Goal: Task Accomplishment & Management: Complete application form

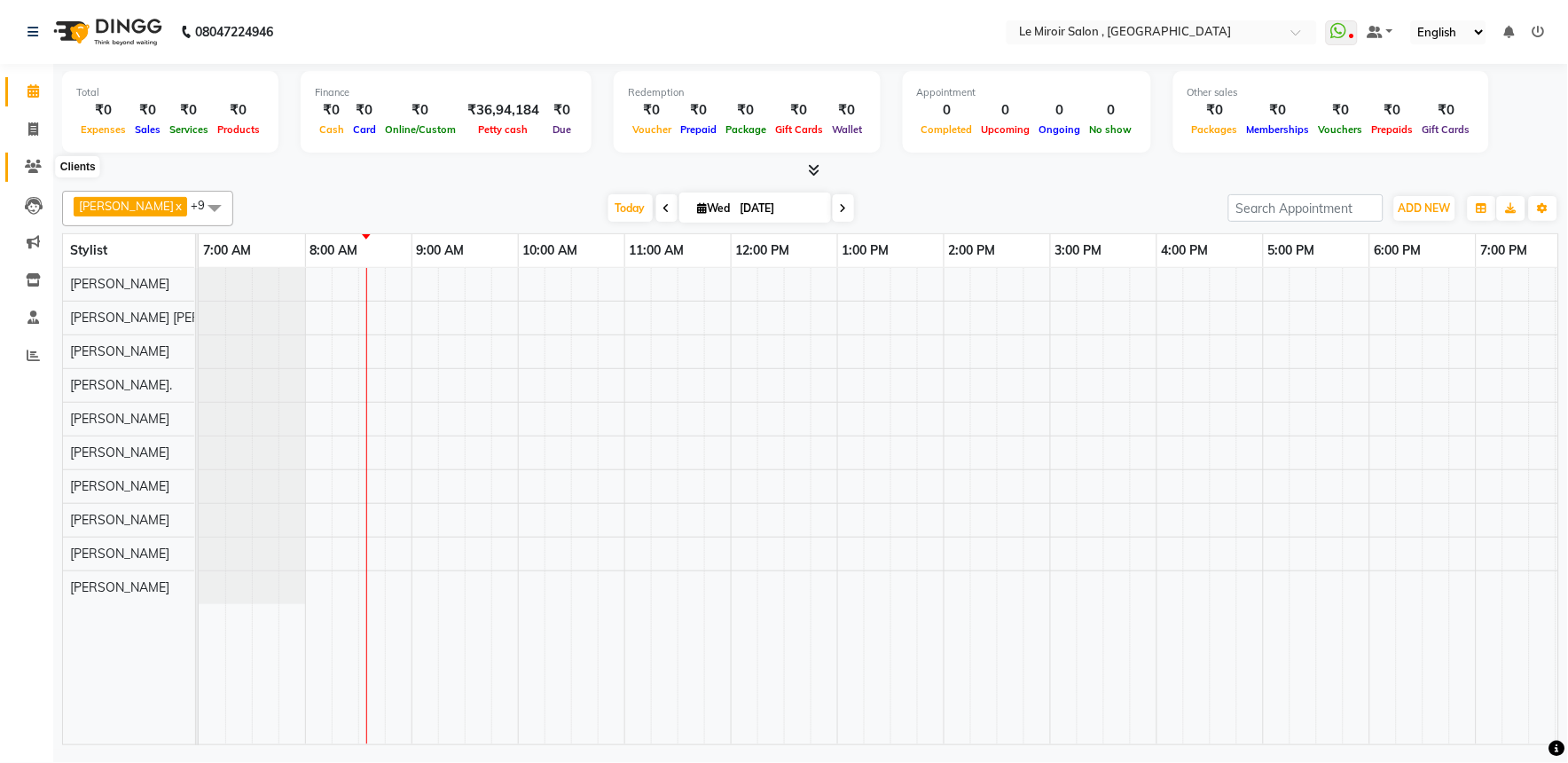
click at [28, 164] on icon at bounding box center [33, 166] width 17 height 13
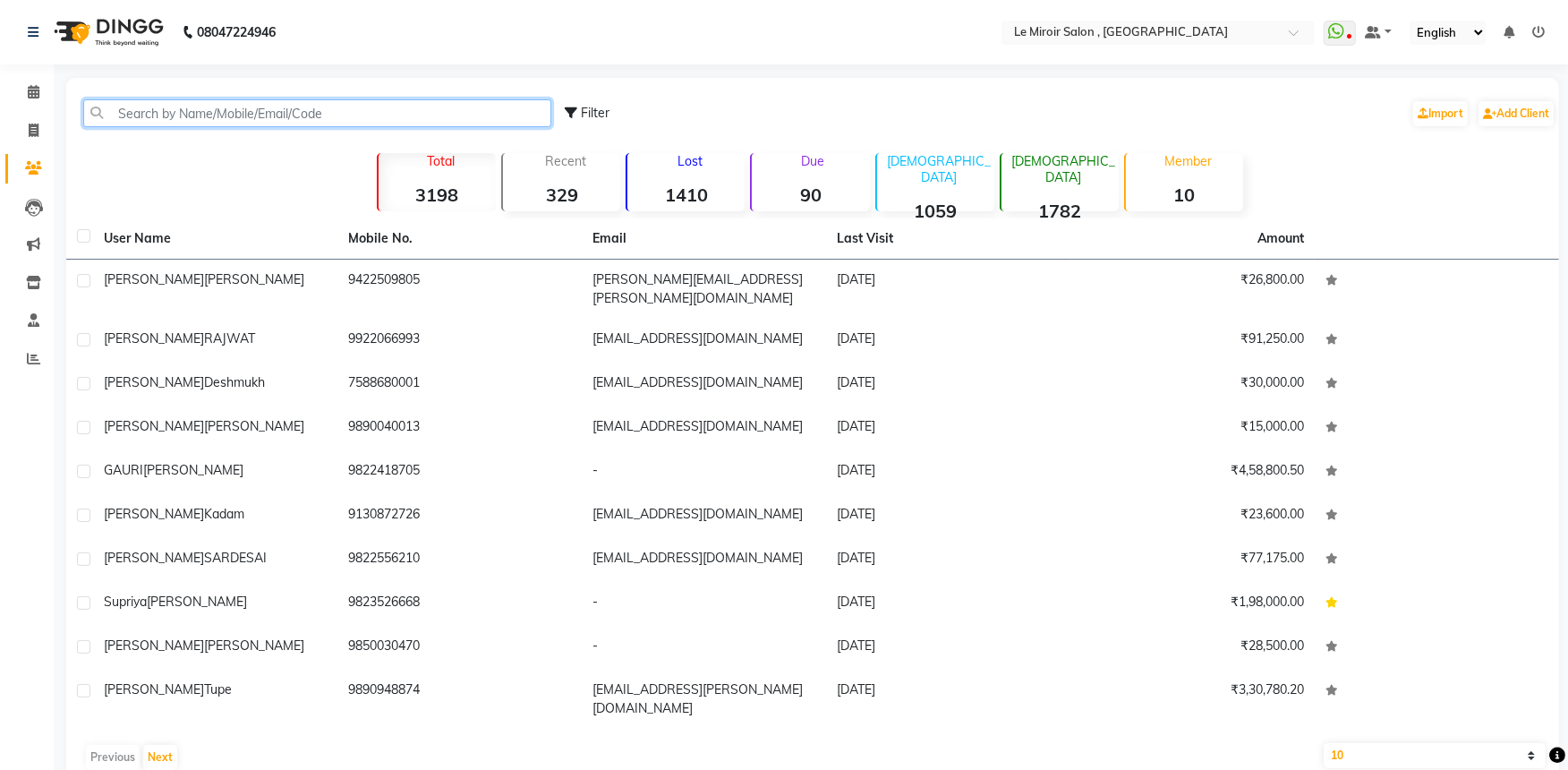
click at [244, 113] on input "text" at bounding box center [316, 113] width 468 height 28
paste input "9730521502"
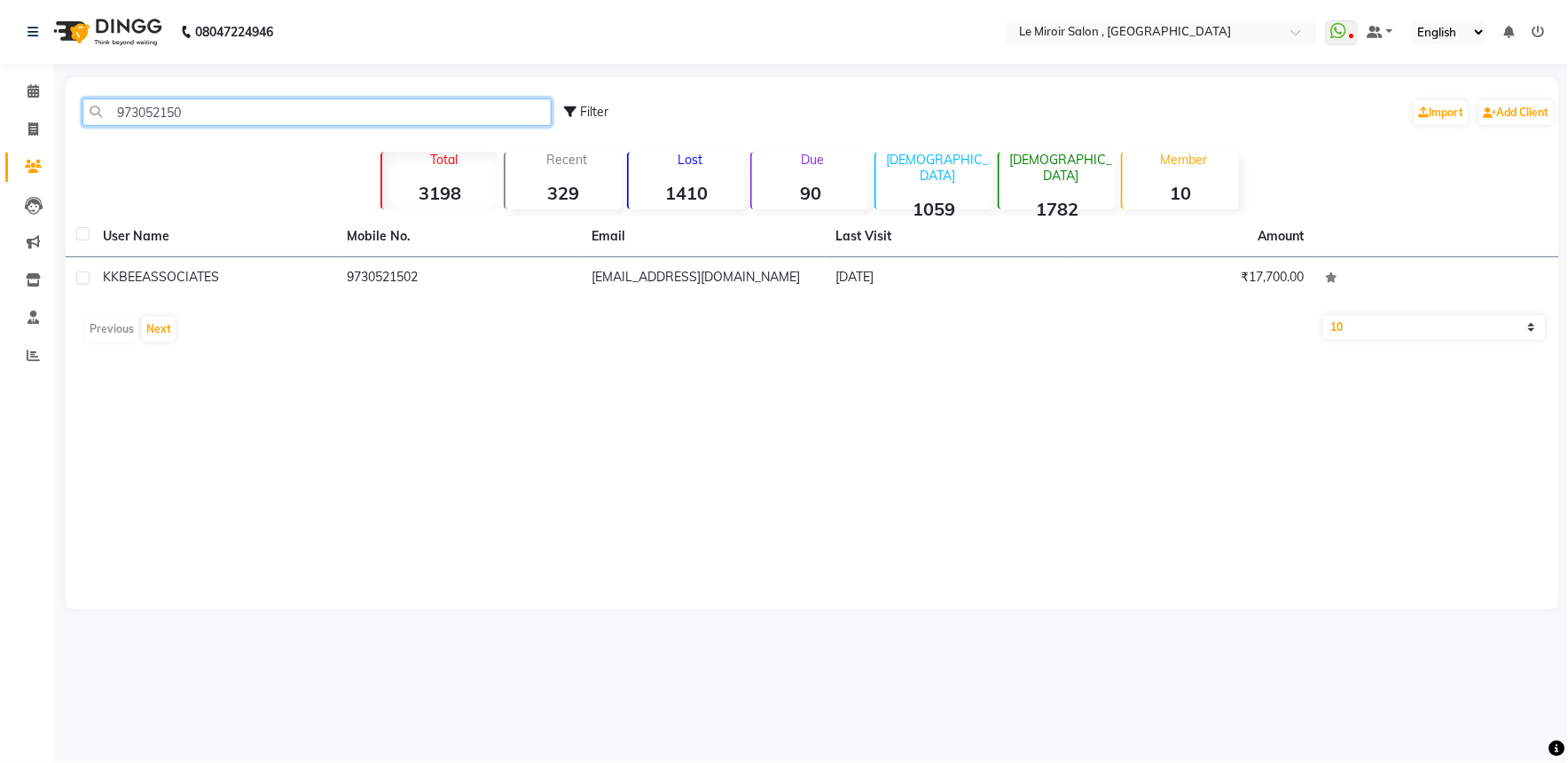
type input "973052150"
click at [314, 272] on div "KKBEE ASSOCIATES" at bounding box center [215, 276] width 224 height 18
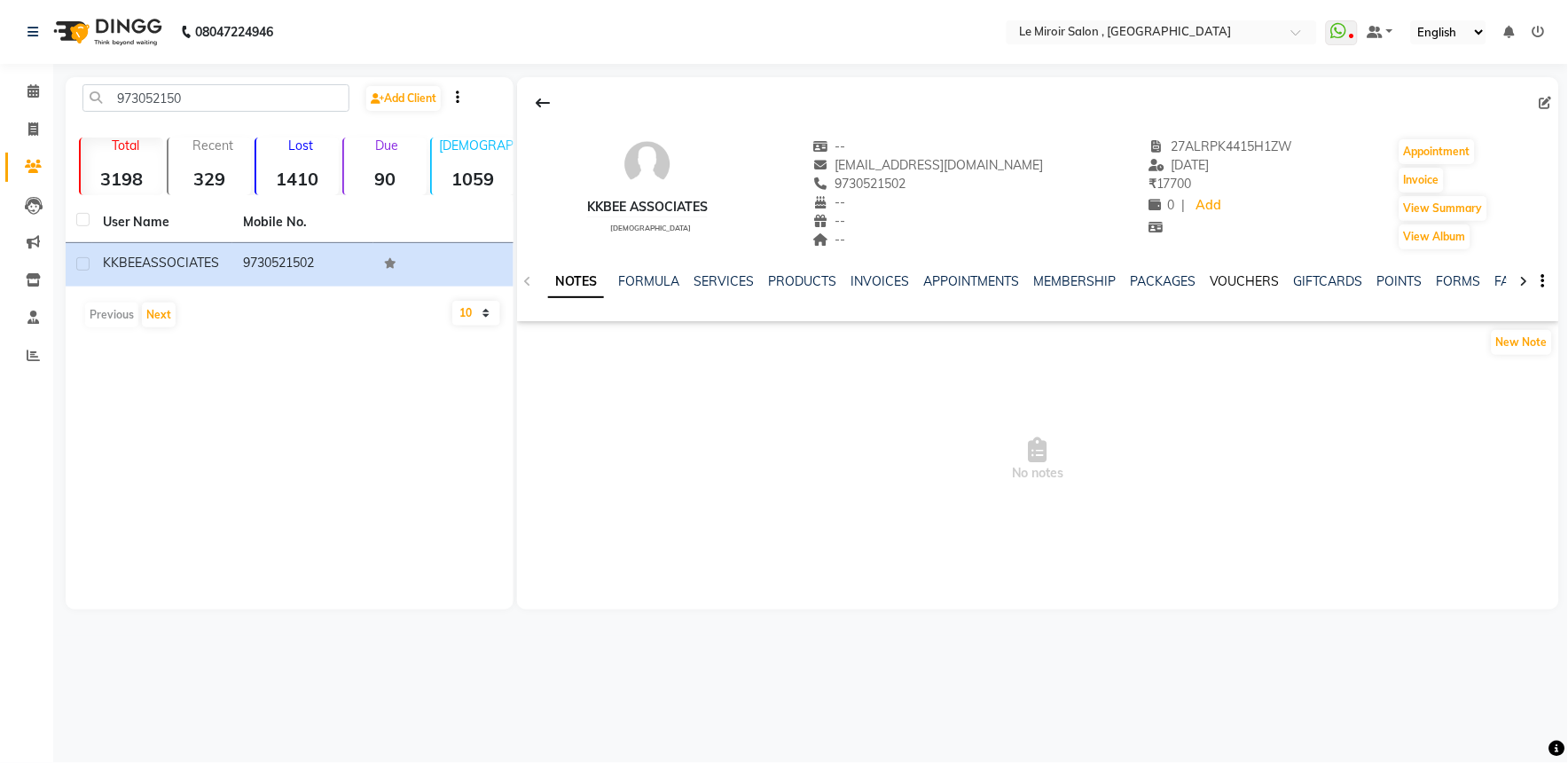
click at [1227, 277] on link "VOUCHERS" at bounding box center [1245, 281] width 70 height 16
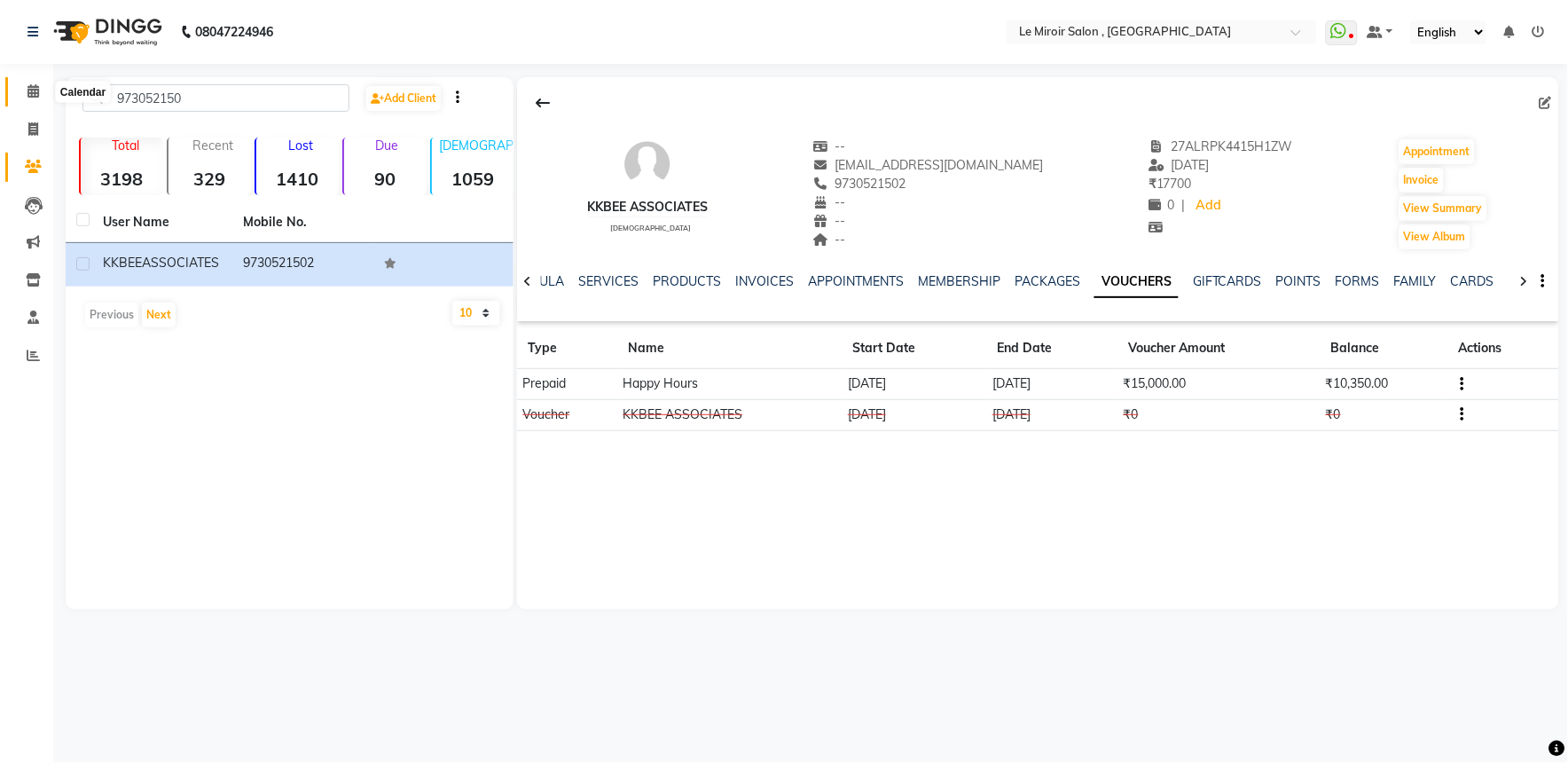
click at [28, 93] on icon at bounding box center [33, 91] width 11 height 13
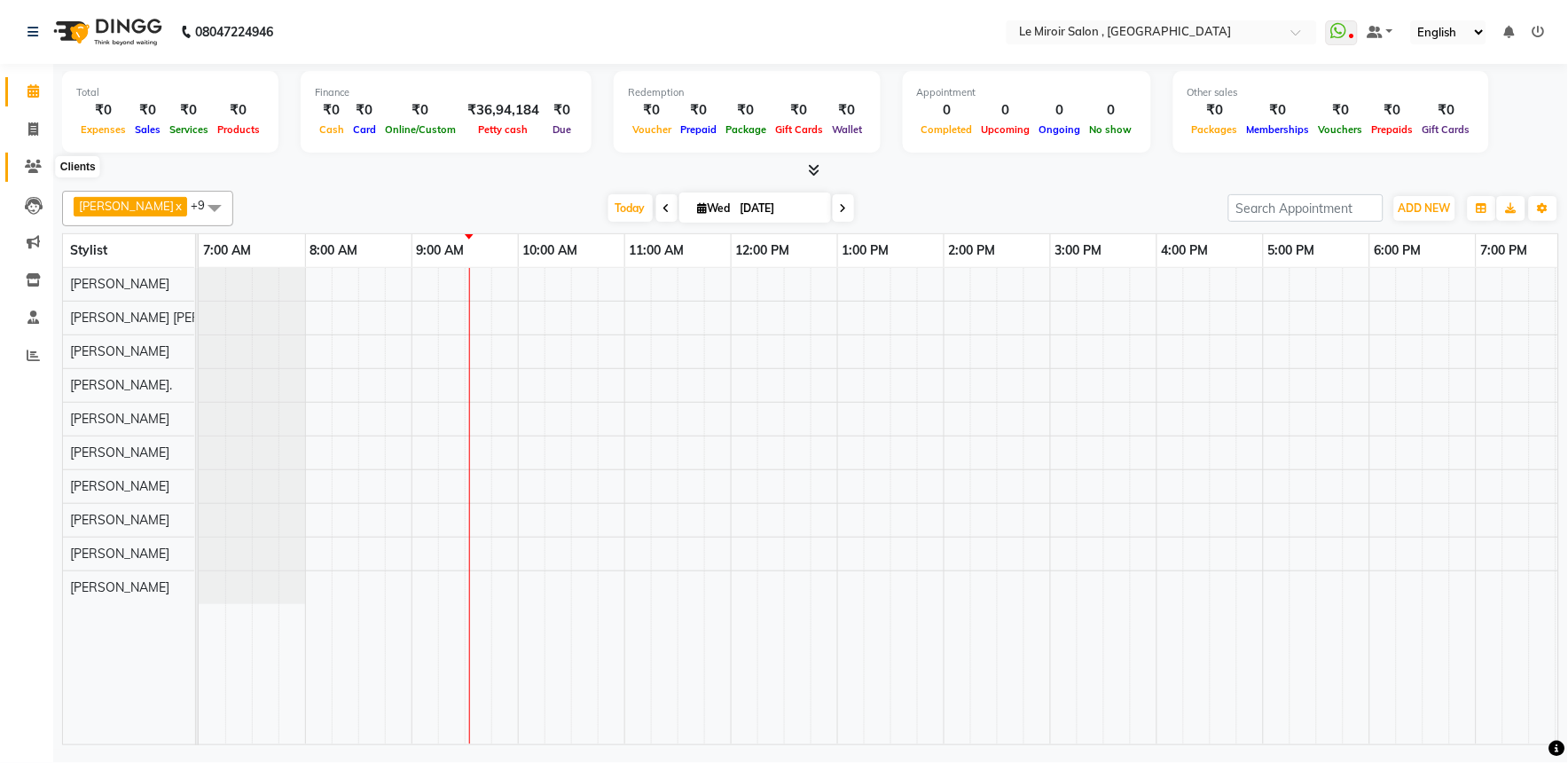
click at [42, 172] on span at bounding box center [33, 166] width 31 height 20
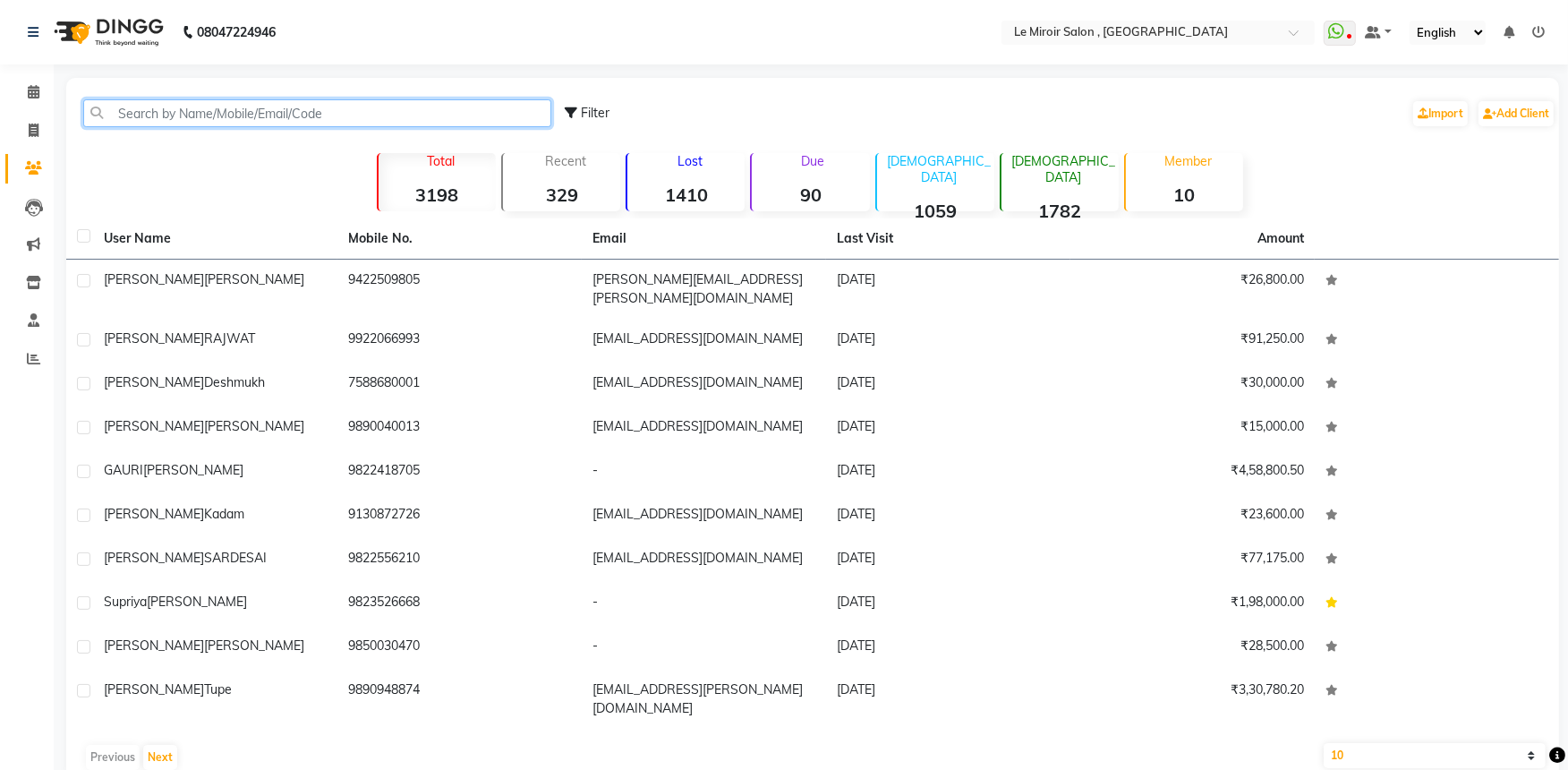
click at [255, 103] on input "text" at bounding box center [316, 113] width 468 height 28
click at [34, 90] on icon at bounding box center [34, 92] width 12 height 14
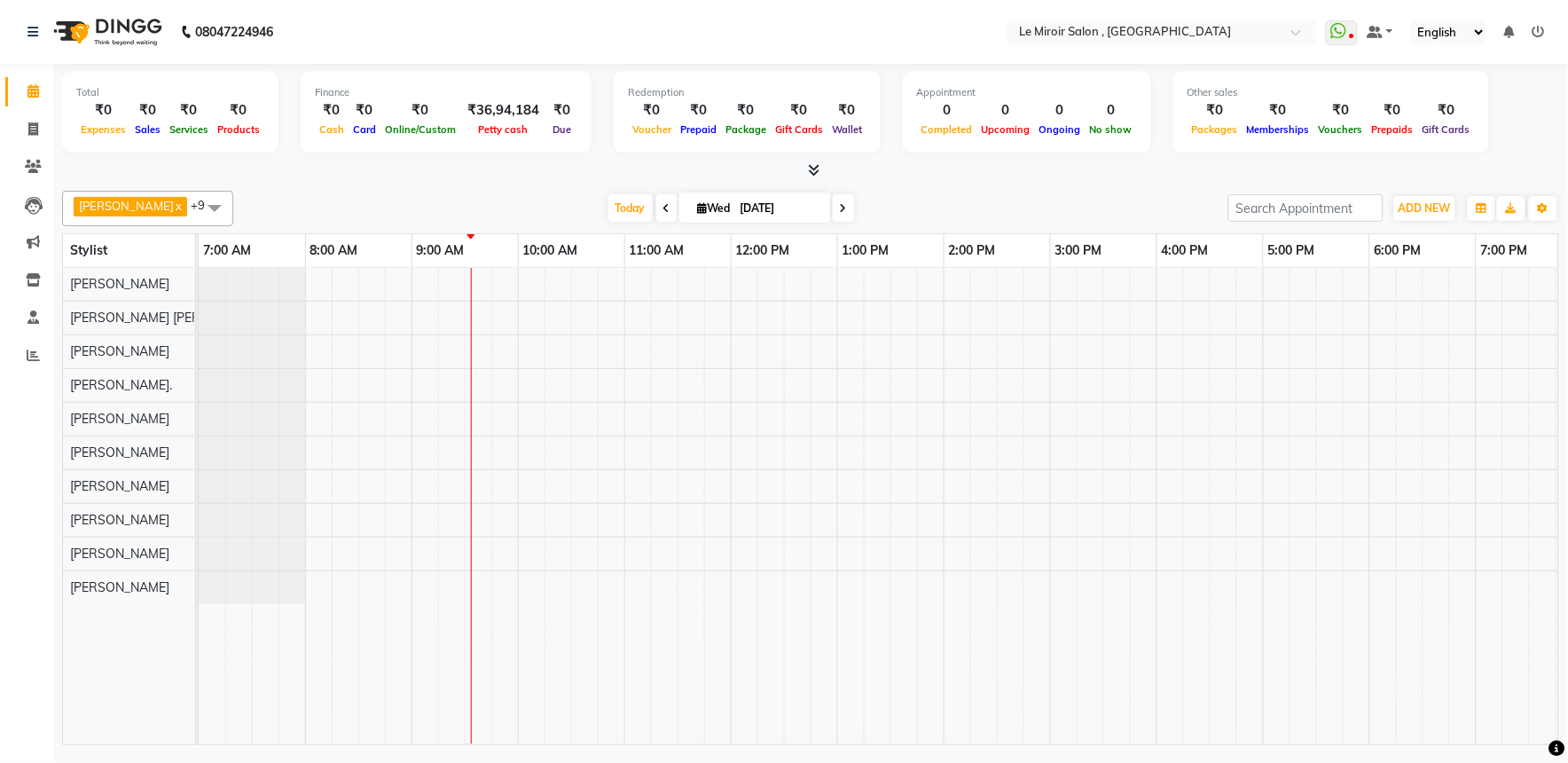
click at [745, 294] on div at bounding box center [997, 506] width 1597 height 476
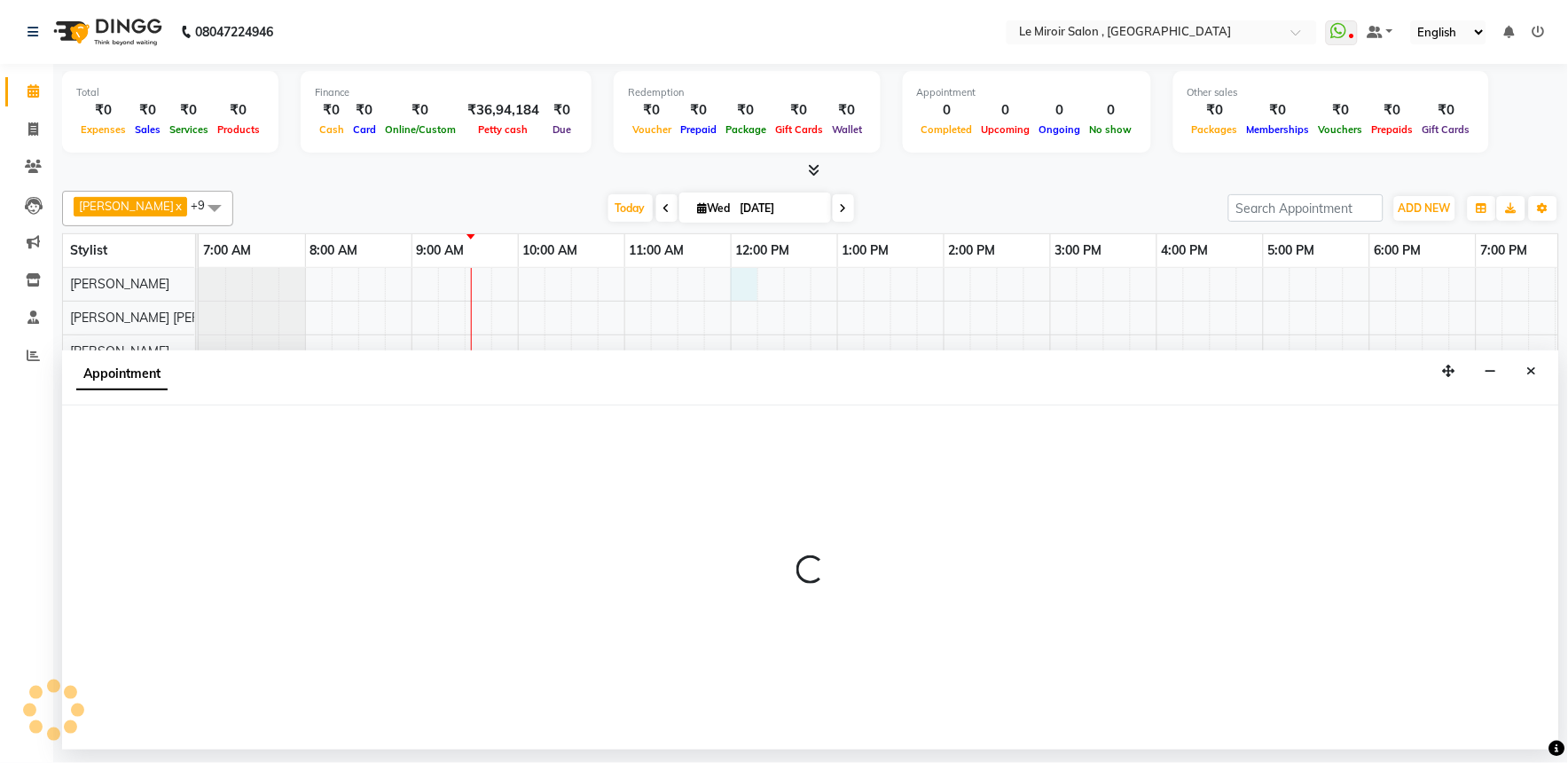
select select "24215"
select select "tentative"
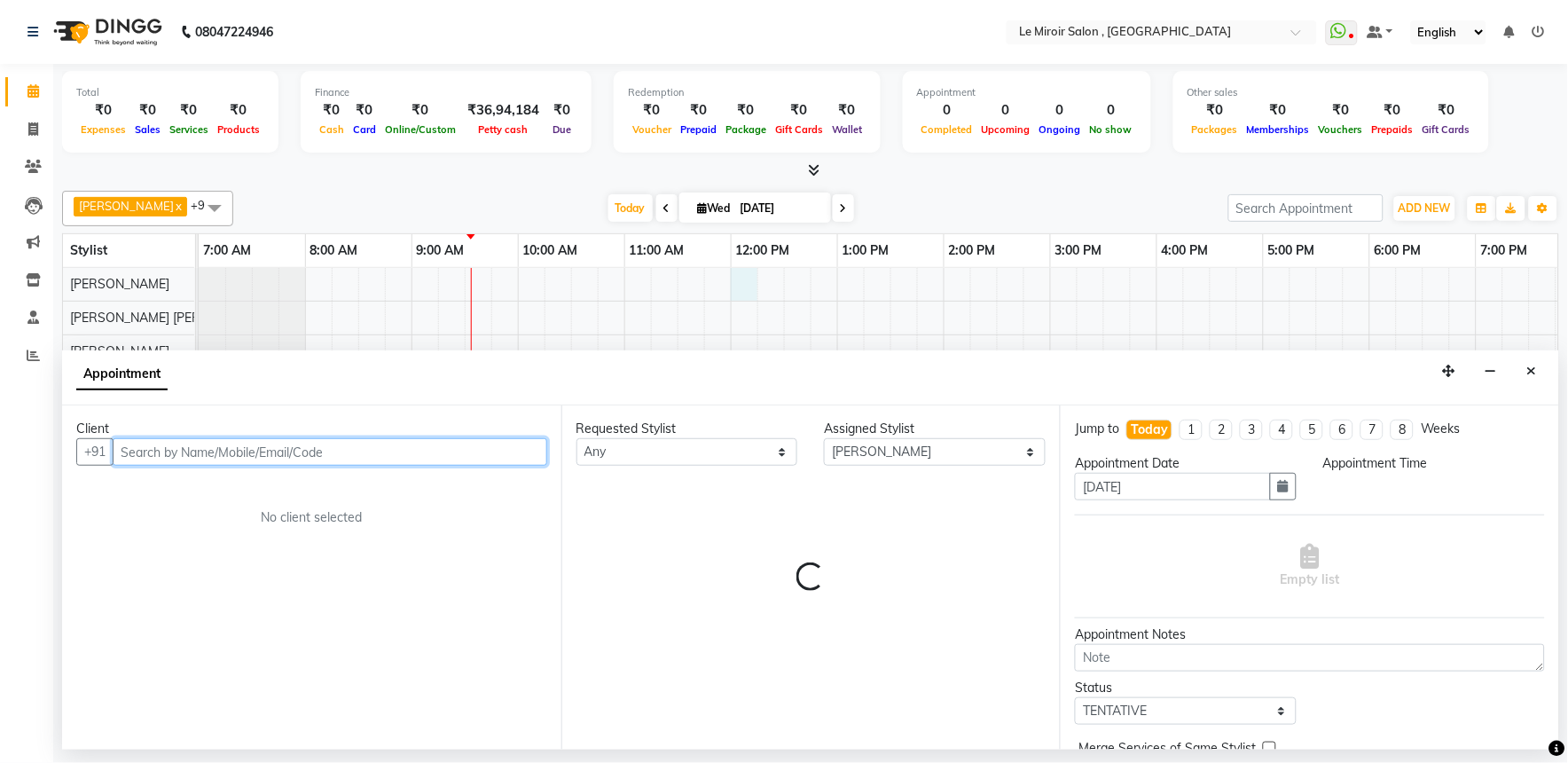
select select "720"
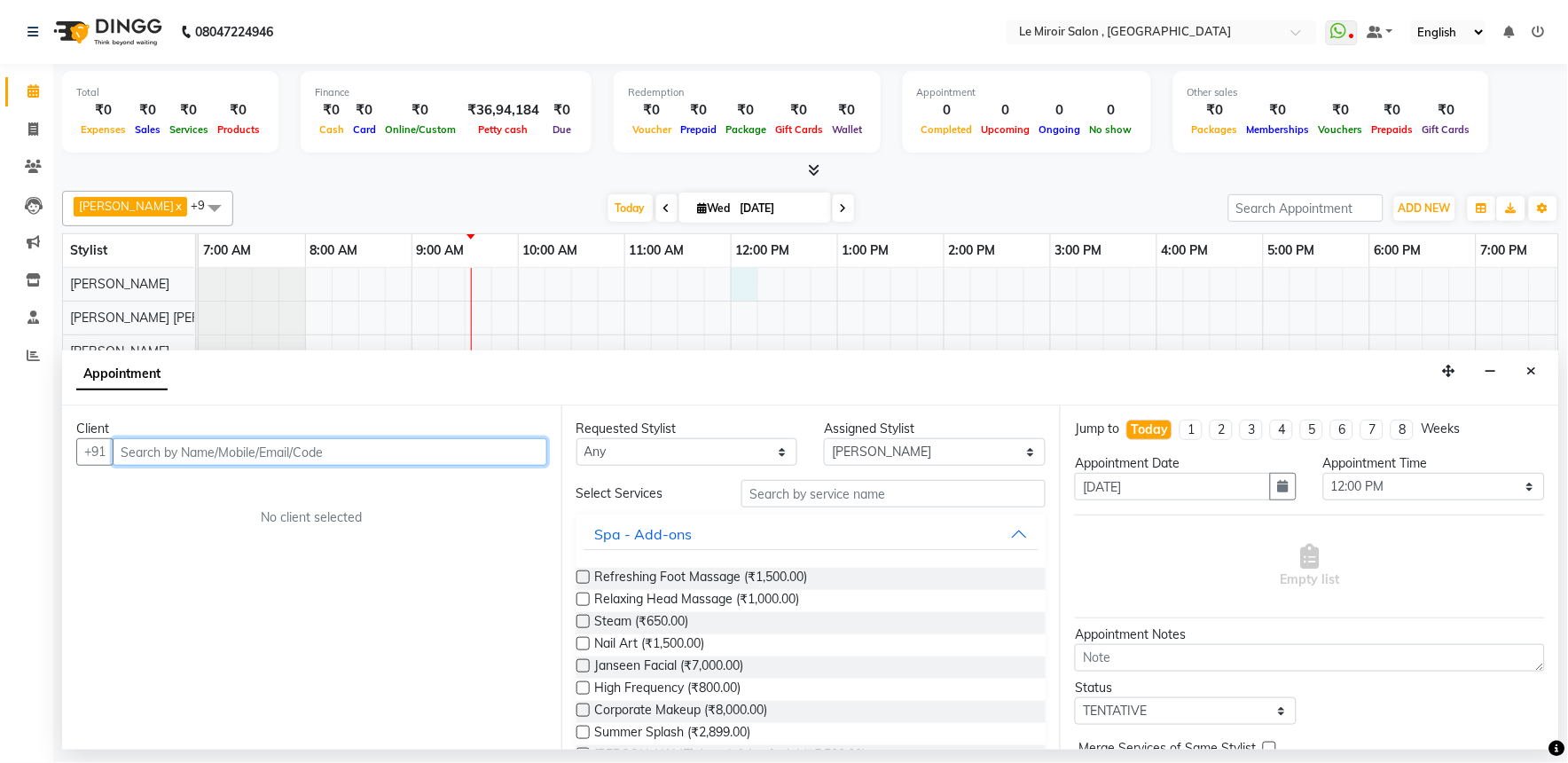
click at [289, 444] on input "text" at bounding box center [330, 451] width 435 height 28
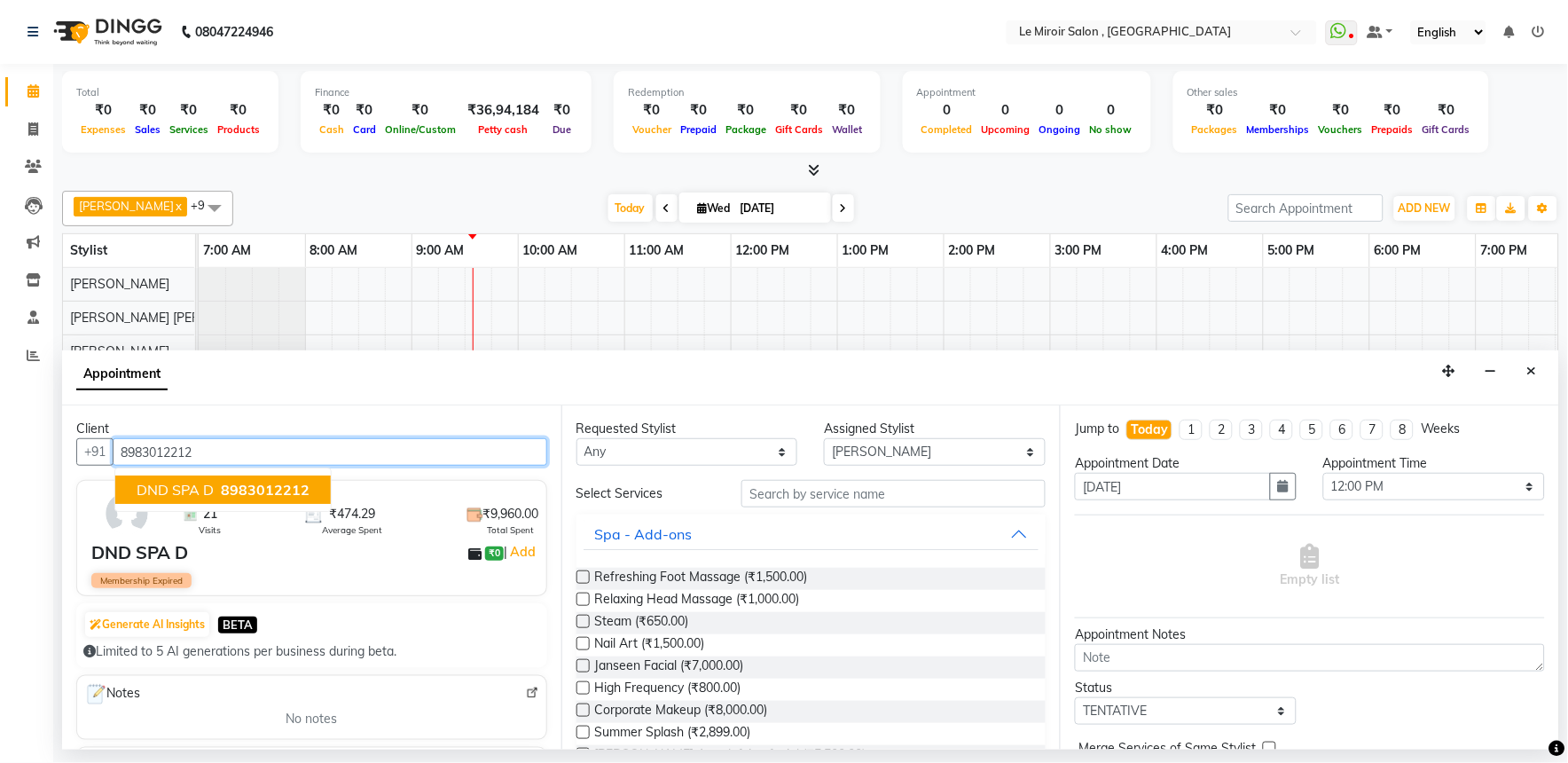
click at [253, 490] on span "8983012212" at bounding box center [265, 490] width 89 height 18
type input "8983012212"
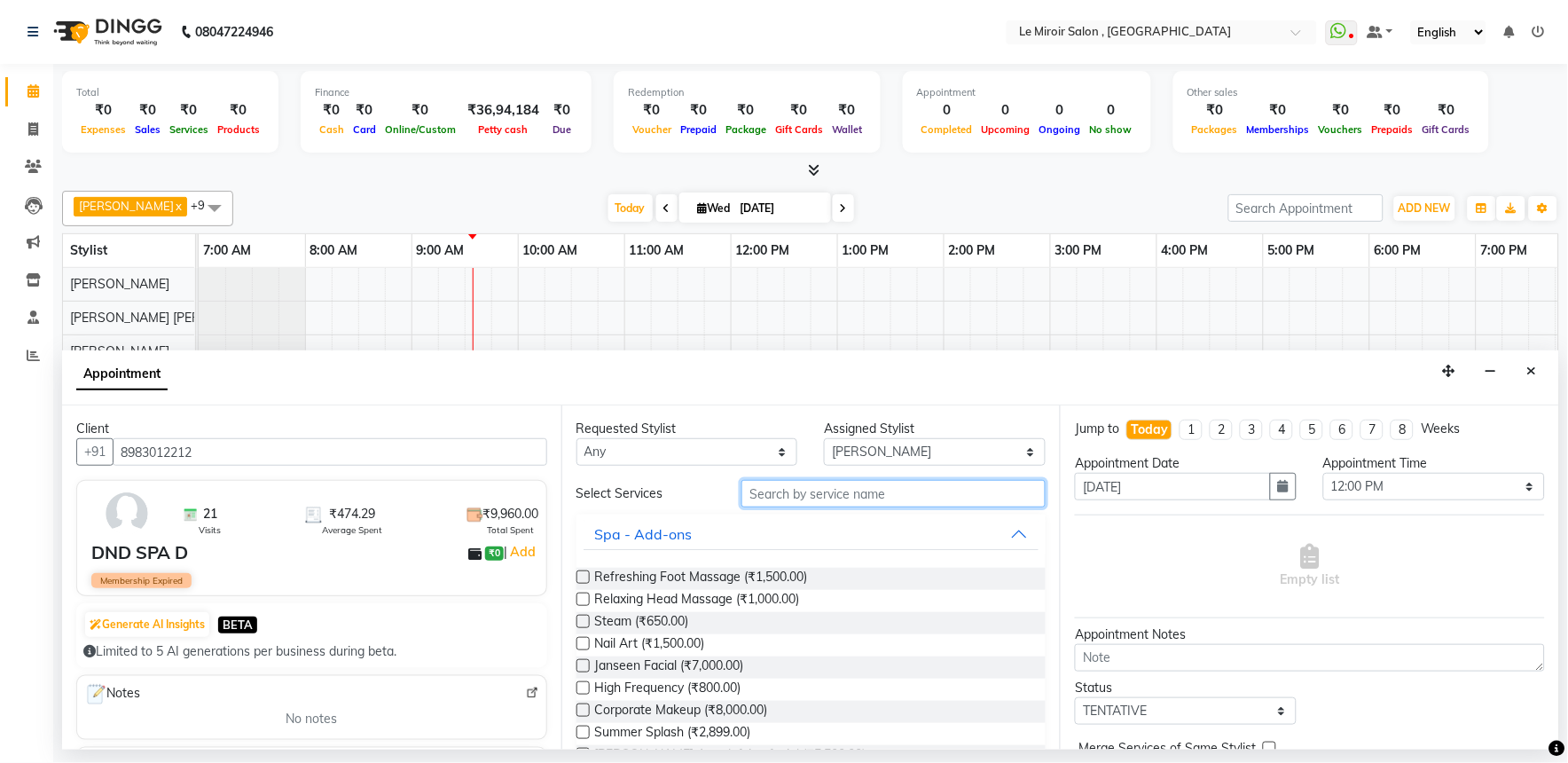
click at [854, 497] on input "text" at bounding box center [894, 493] width 304 height 28
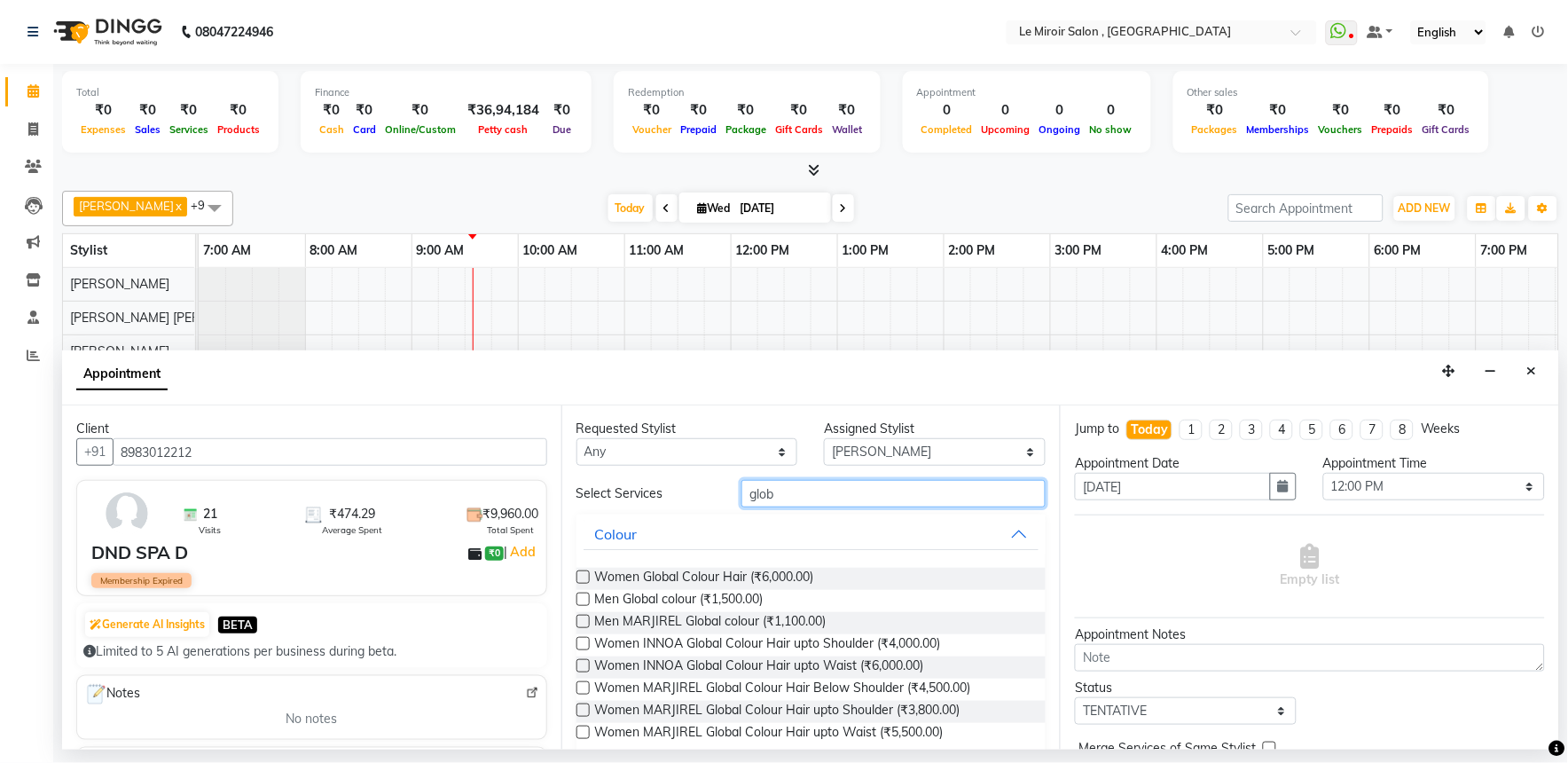
type input "glob"
click at [586, 581] on label at bounding box center [583, 578] width 13 height 13
click at [586, 581] on input "checkbox" at bounding box center [582, 578] width 11 height 11
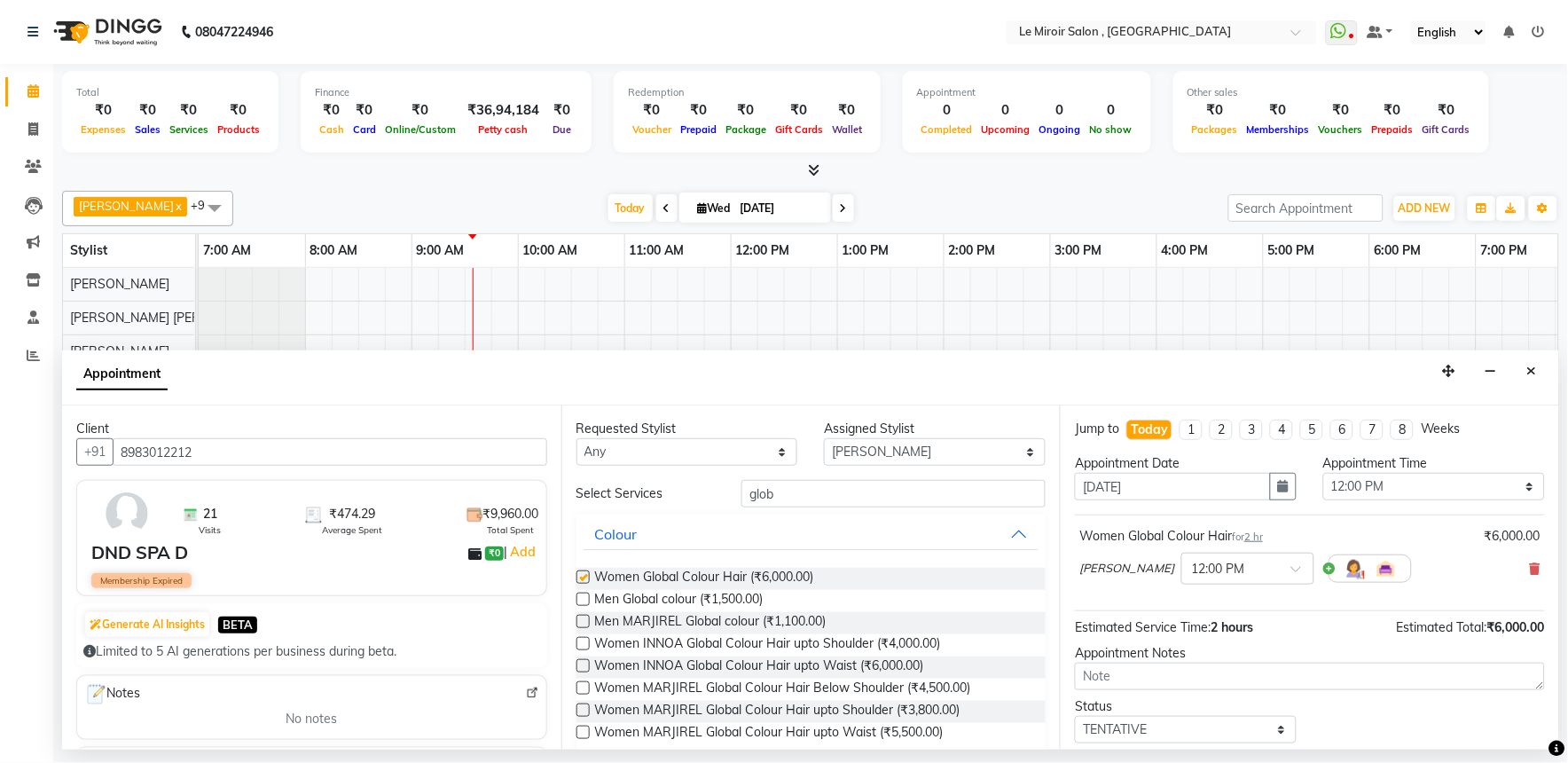
checkbox input "false"
click at [882, 447] on select "Select [PERSON_NAME] [PERSON_NAME] [PERSON_NAME] [PERSON_NAME] [PERSON_NAME]. […" at bounding box center [935, 451] width 222 height 28
select select "67539"
click at [824, 438] on select "Select [PERSON_NAME] [PERSON_NAME] [PERSON_NAME] [PERSON_NAME] [PERSON_NAME]. […" at bounding box center [935, 451] width 222 height 28
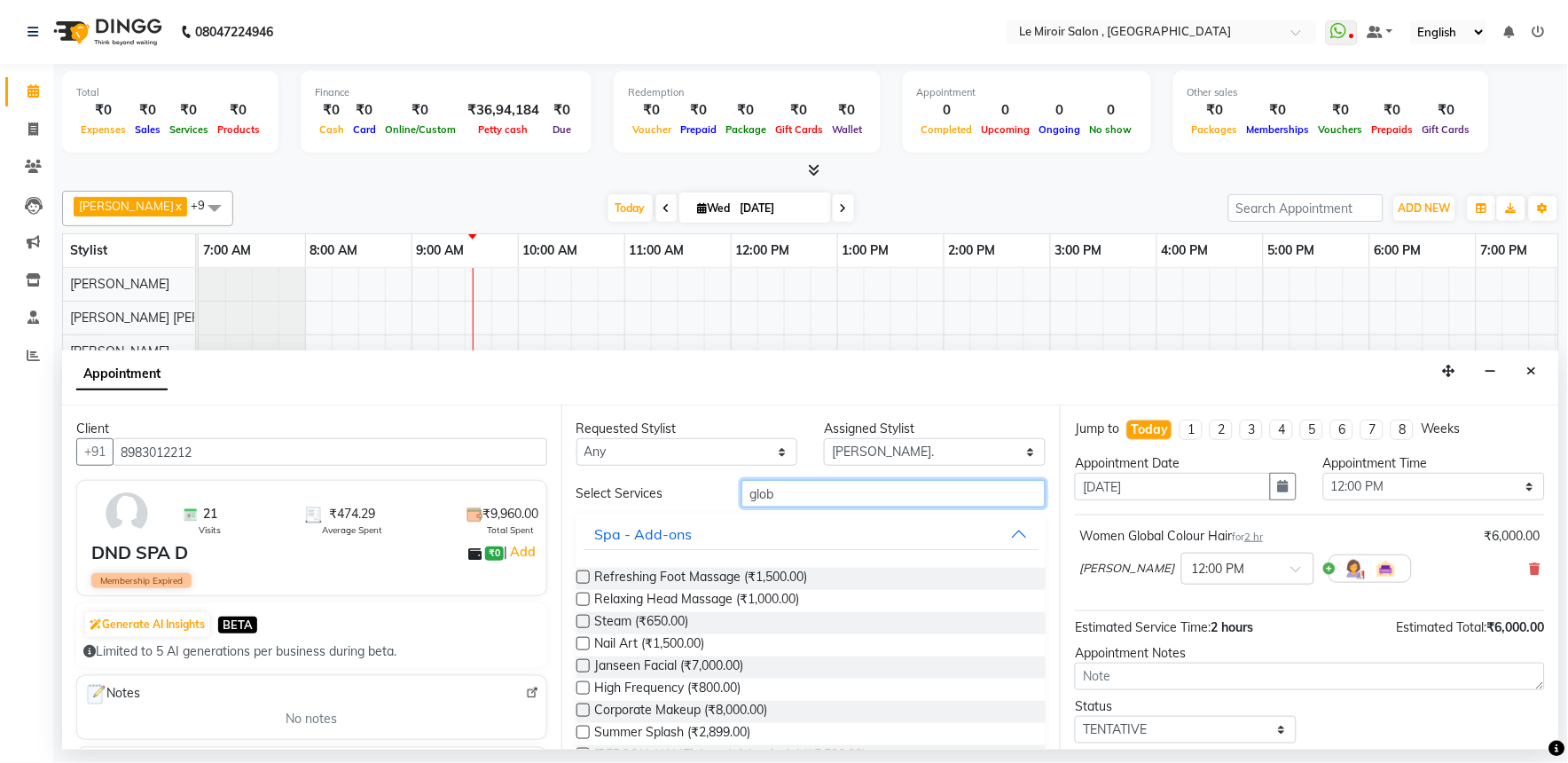
click at [872, 500] on input "glob" at bounding box center [894, 493] width 304 height 28
type input "g"
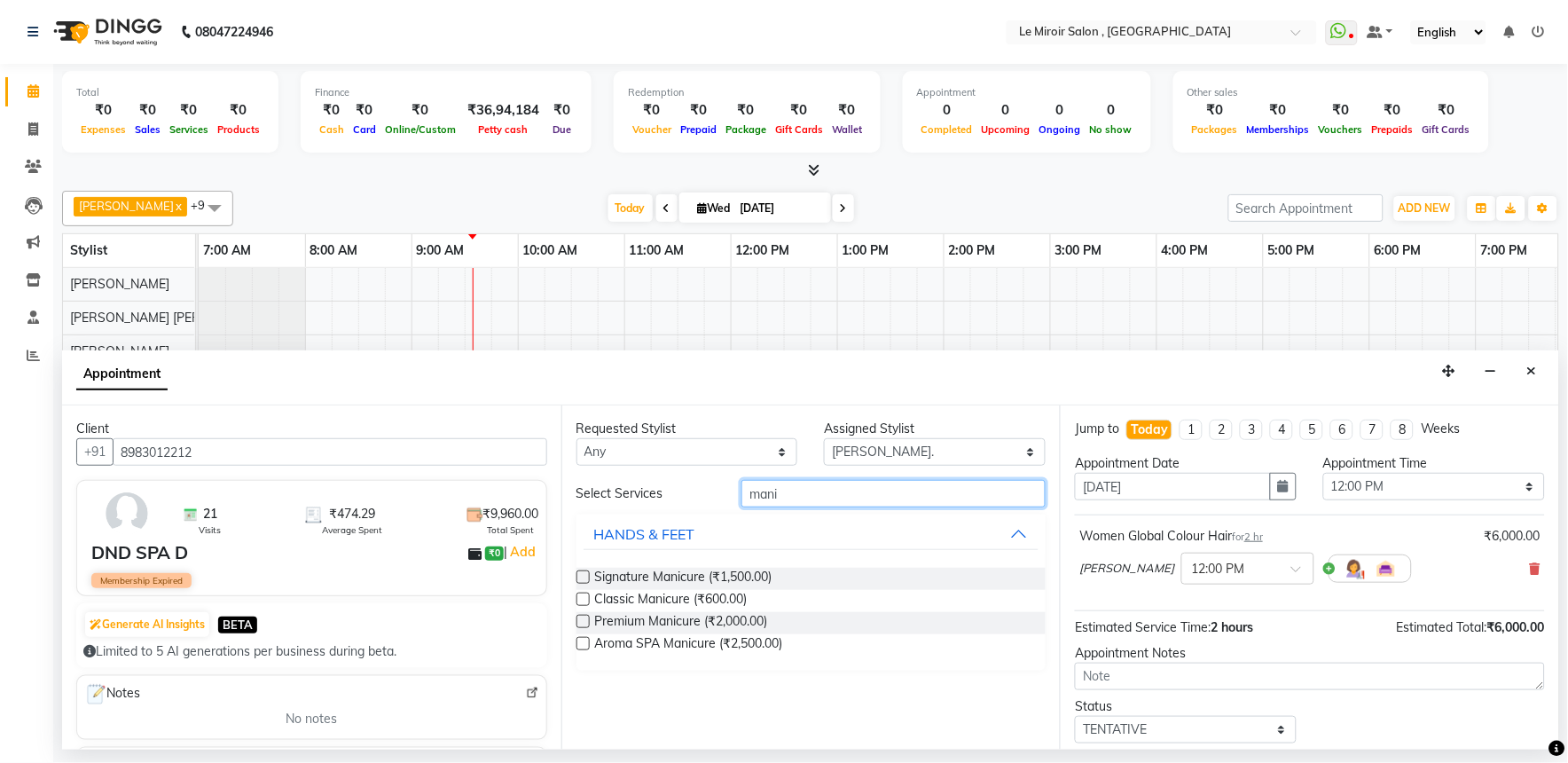
type input "mani"
click at [580, 599] on label at bounding box center [583, 600] width 13 height 13
click at [580, 599] on input "checkbox" at bounding box center [582, 601] width 11 height 11
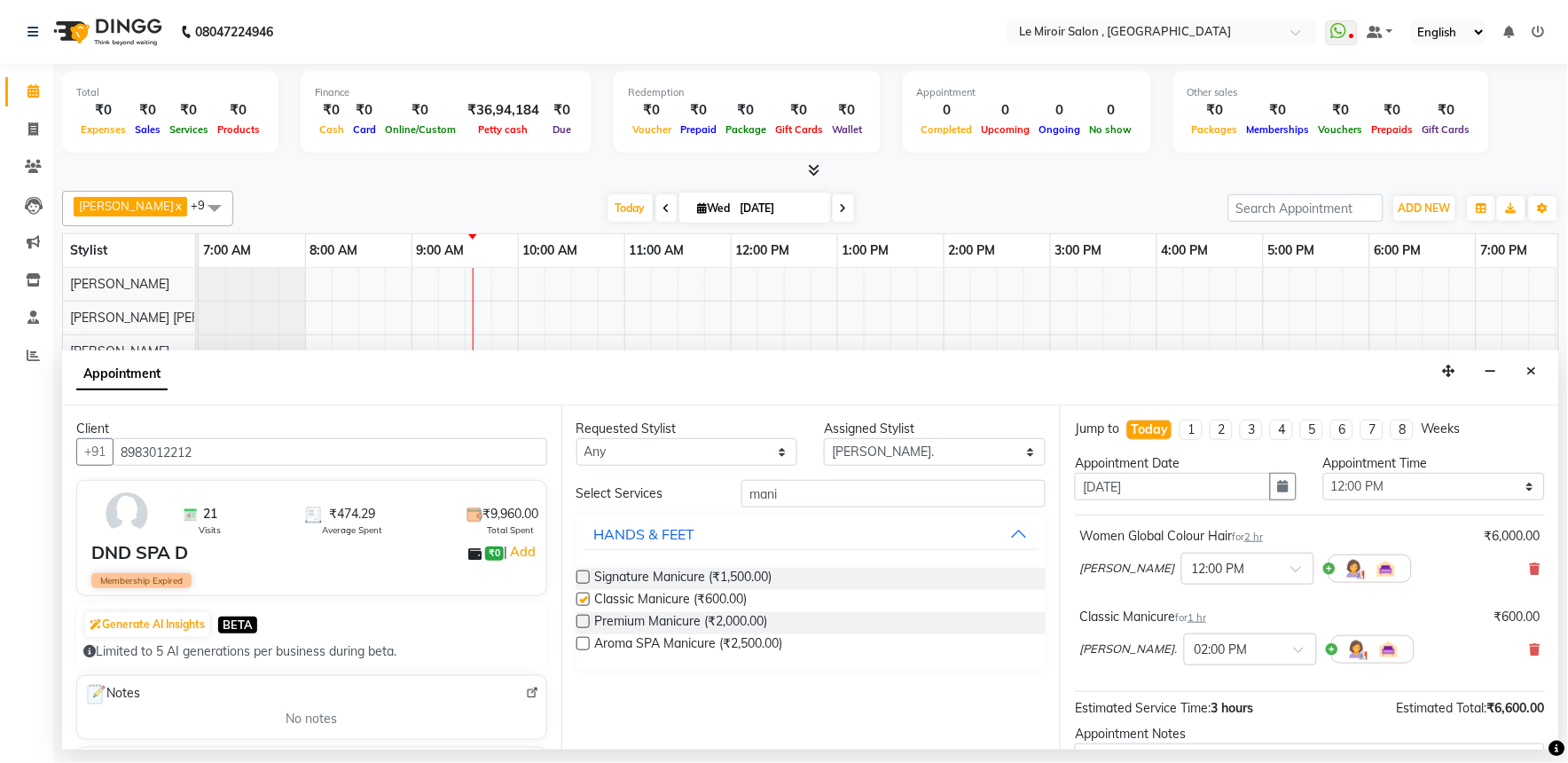
checkbox input "false"
click at [839, 486] on input "mani" at bounding box center [894, 493] width 304 height 28
type input "m"
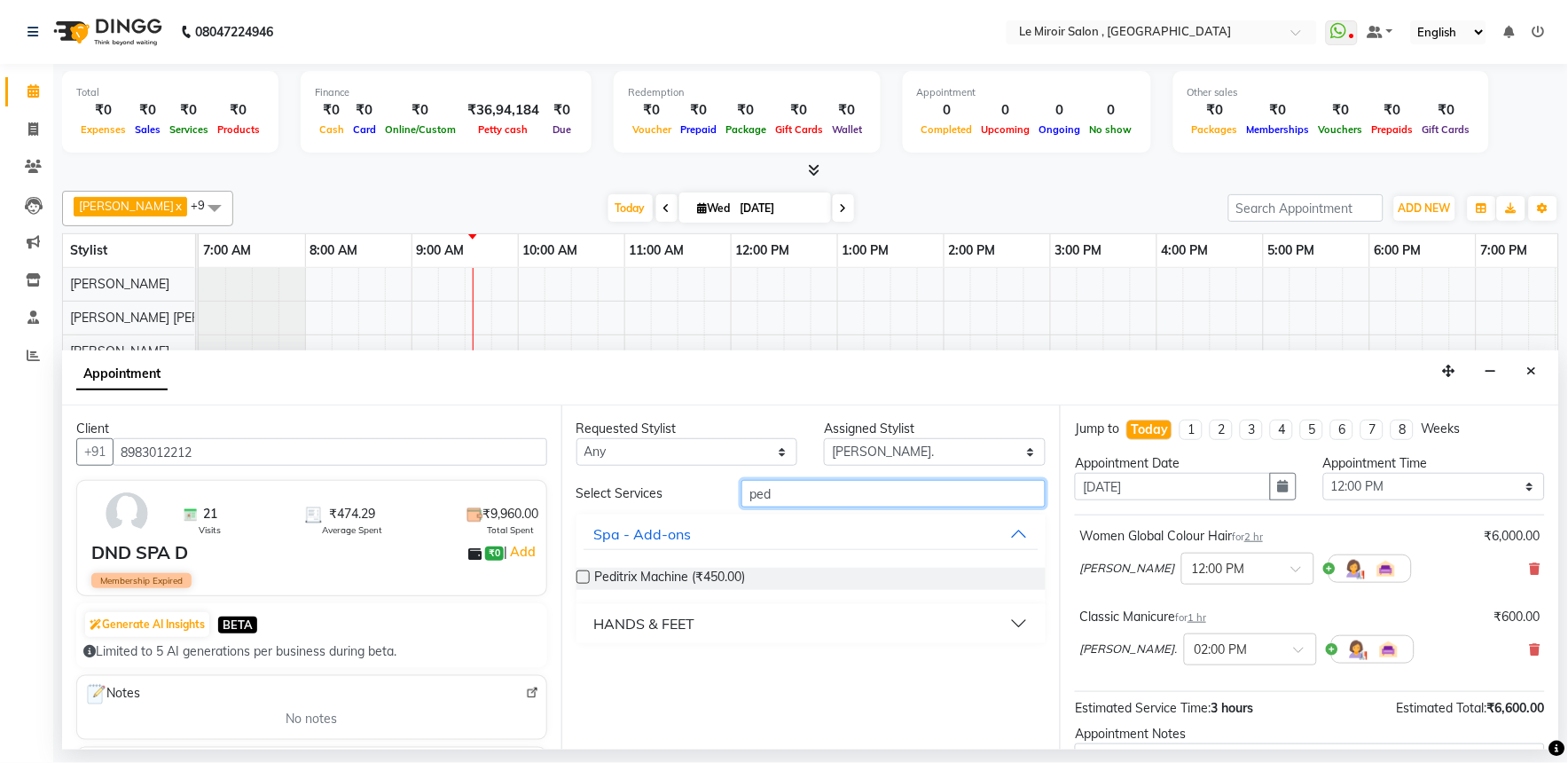
type input "ped"
click at [595, 625] on div "HANDS & FEET" at bounding box center [645, 623] width 101 height 21
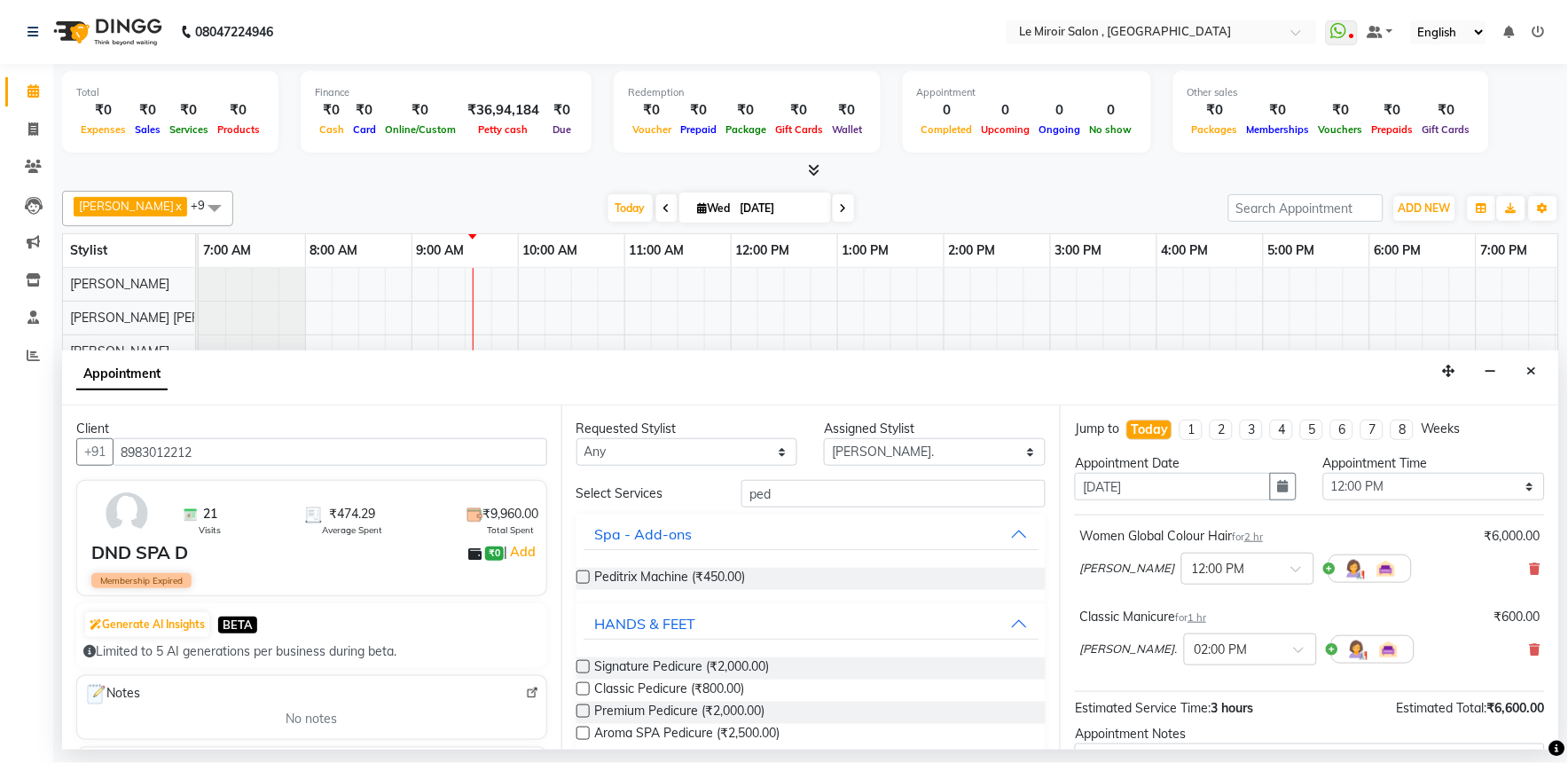
click at [582, 665] on label at bounding box center [583, 666] width 13 height 13
click at [582, 665] on input "checkbox" at bounding box center [582, 668] width 11 height 11
checkbox input "false"
click at [1316, 650] on span at bounding box center [1305, 654] width 22 height 18
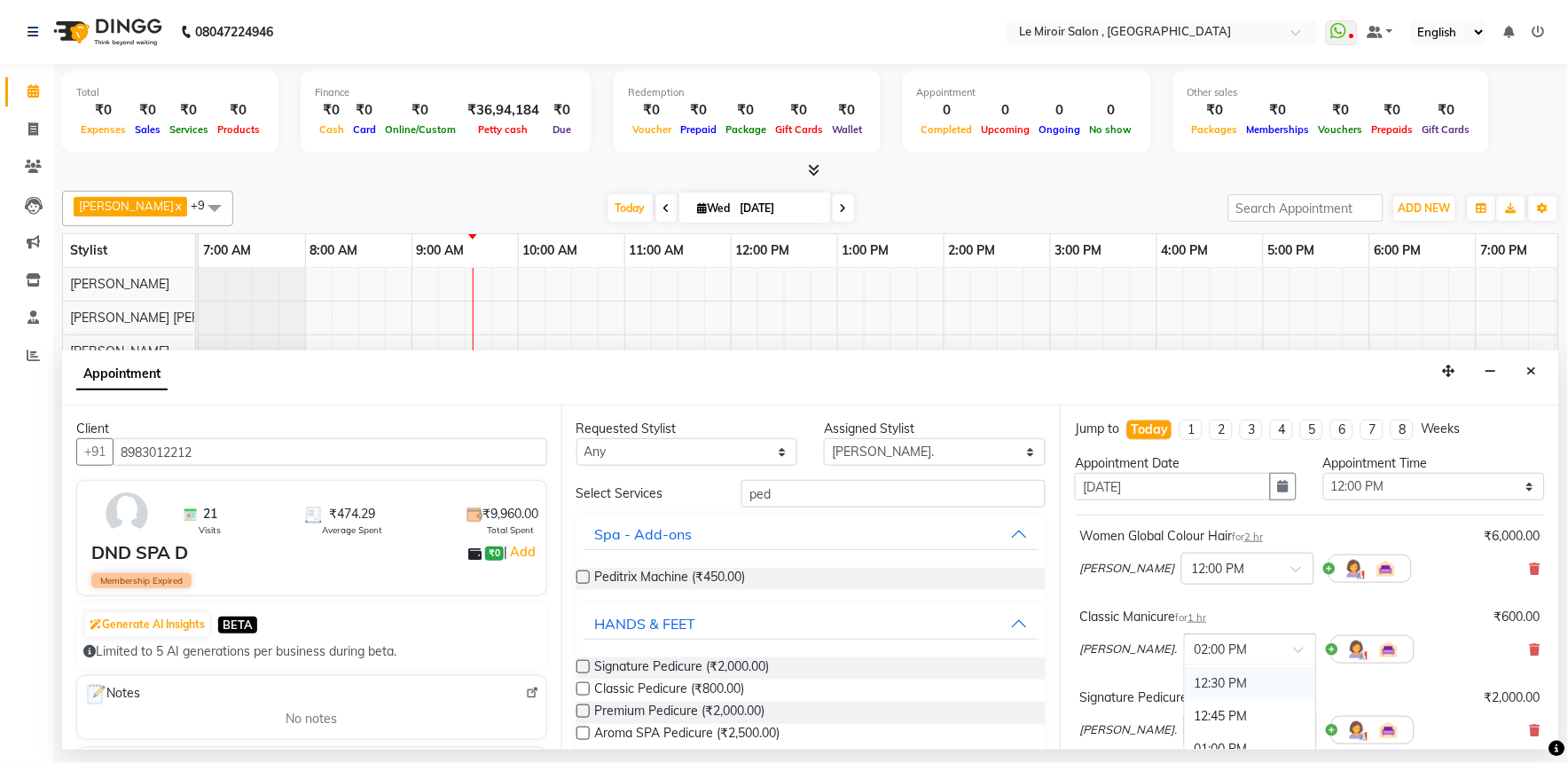
click at [1281, 688] on div "12:30 PM" at bounding box center [1251, 684] width 131 height 33
click at [1273, 724] on input "text" at bounding box center [1233, 728] width 78 height 18
click at [1317, 732] on span at bounding box center [1305, 735] width 22 height 18
click at [1317, 730] on span at bounding box center [1305, 735] width 22 height 18
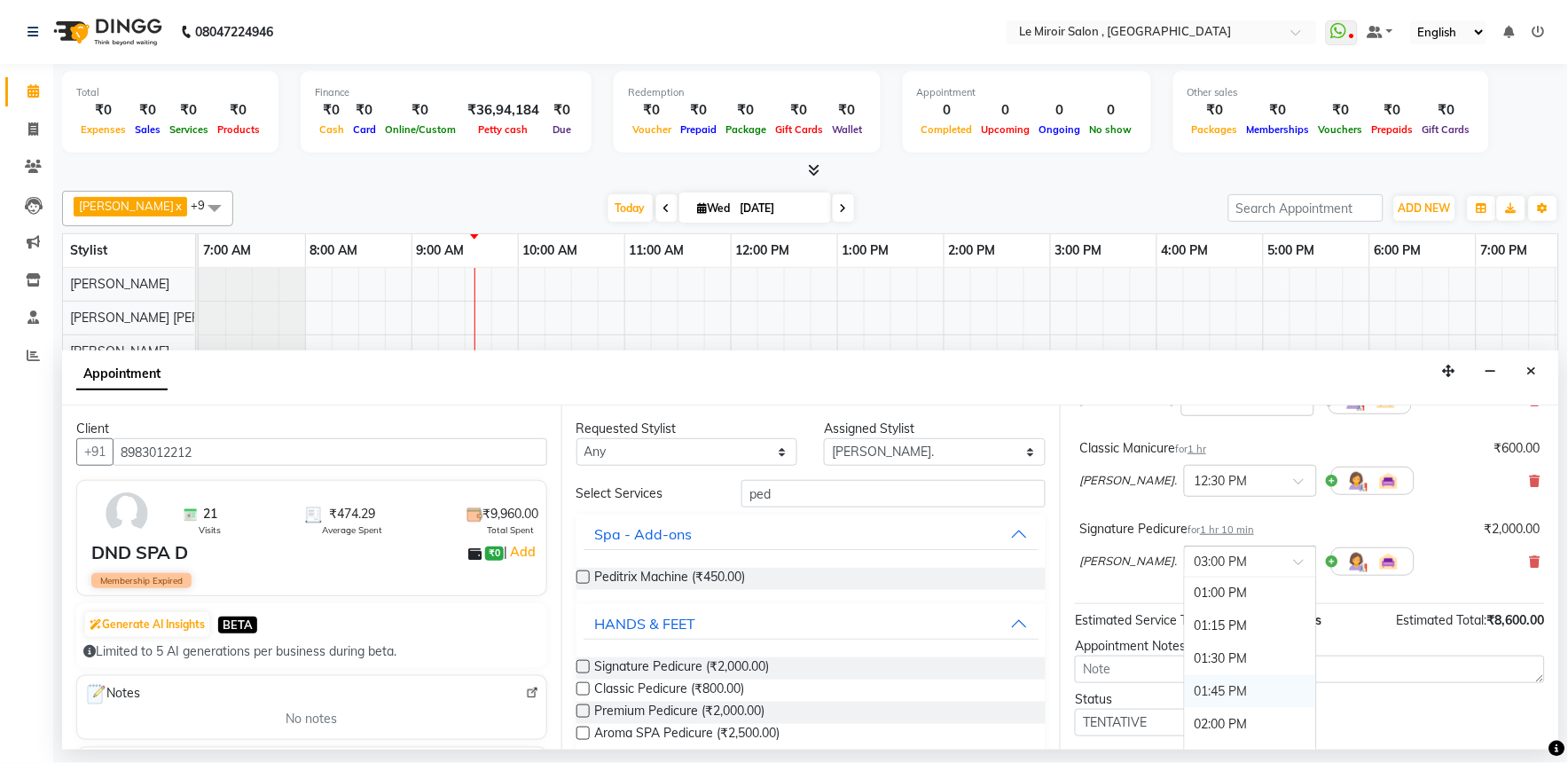
scroll to position [622, 0]
click at [1252, 623] on div "01:00 PM" at bounding box center [1251, 627] width 131 height 33
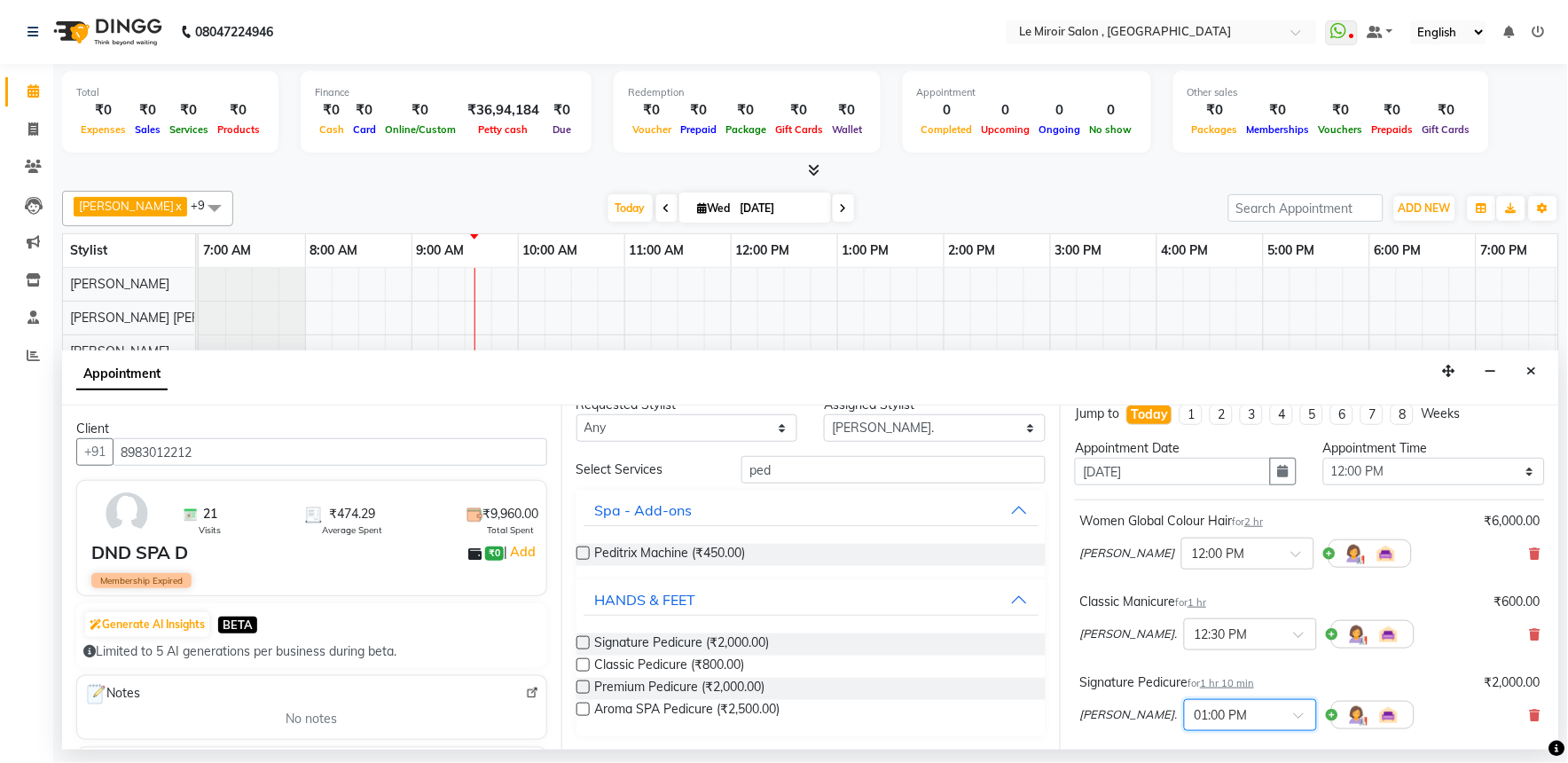
scroll to position [0, 0]
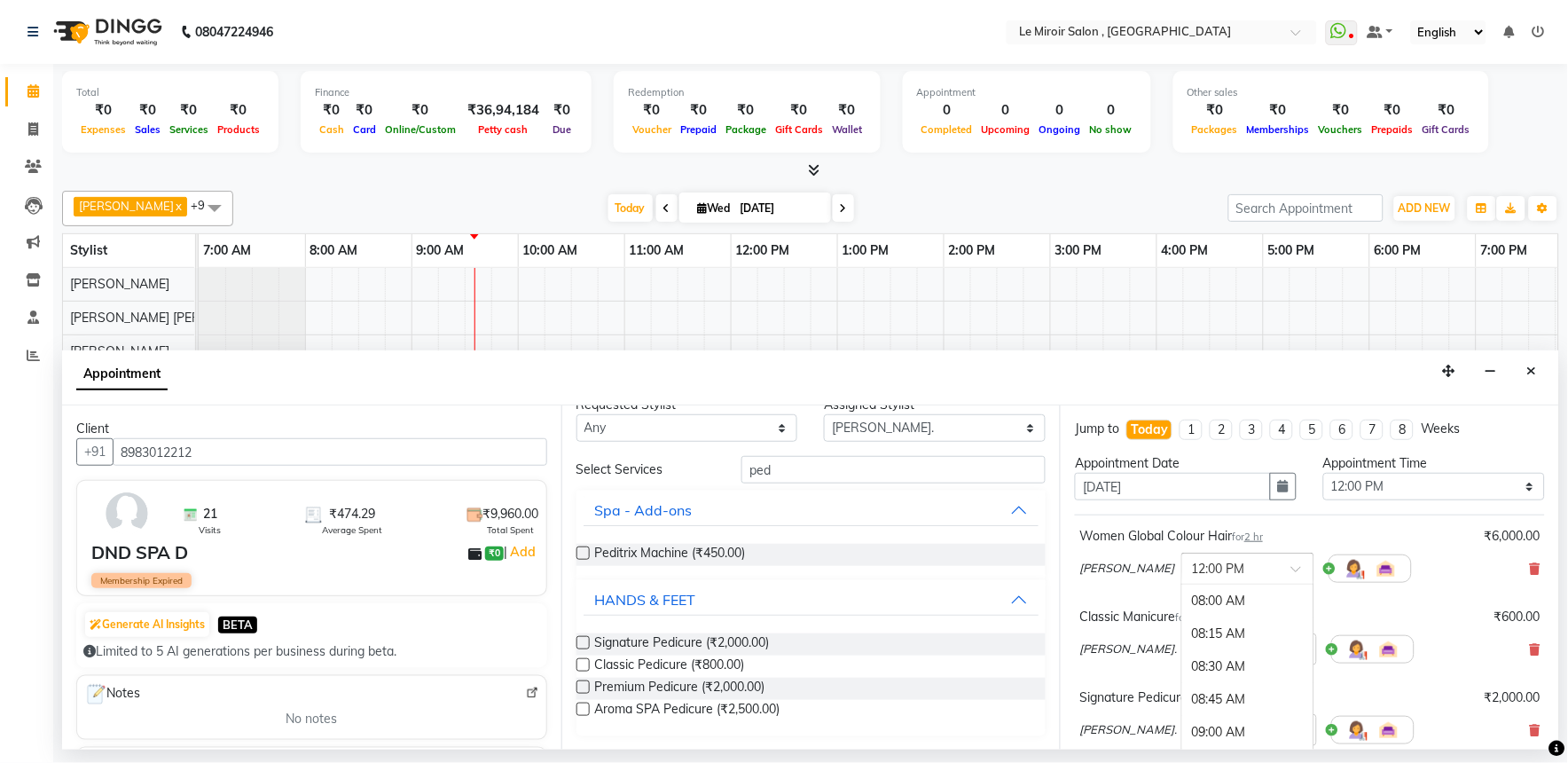
click at [1273, 566] on div at bounding box center [1248, 567] width 131 height 18
click at [1531, 571] on icon at bounding box center [1535, 568] width 11 height 12
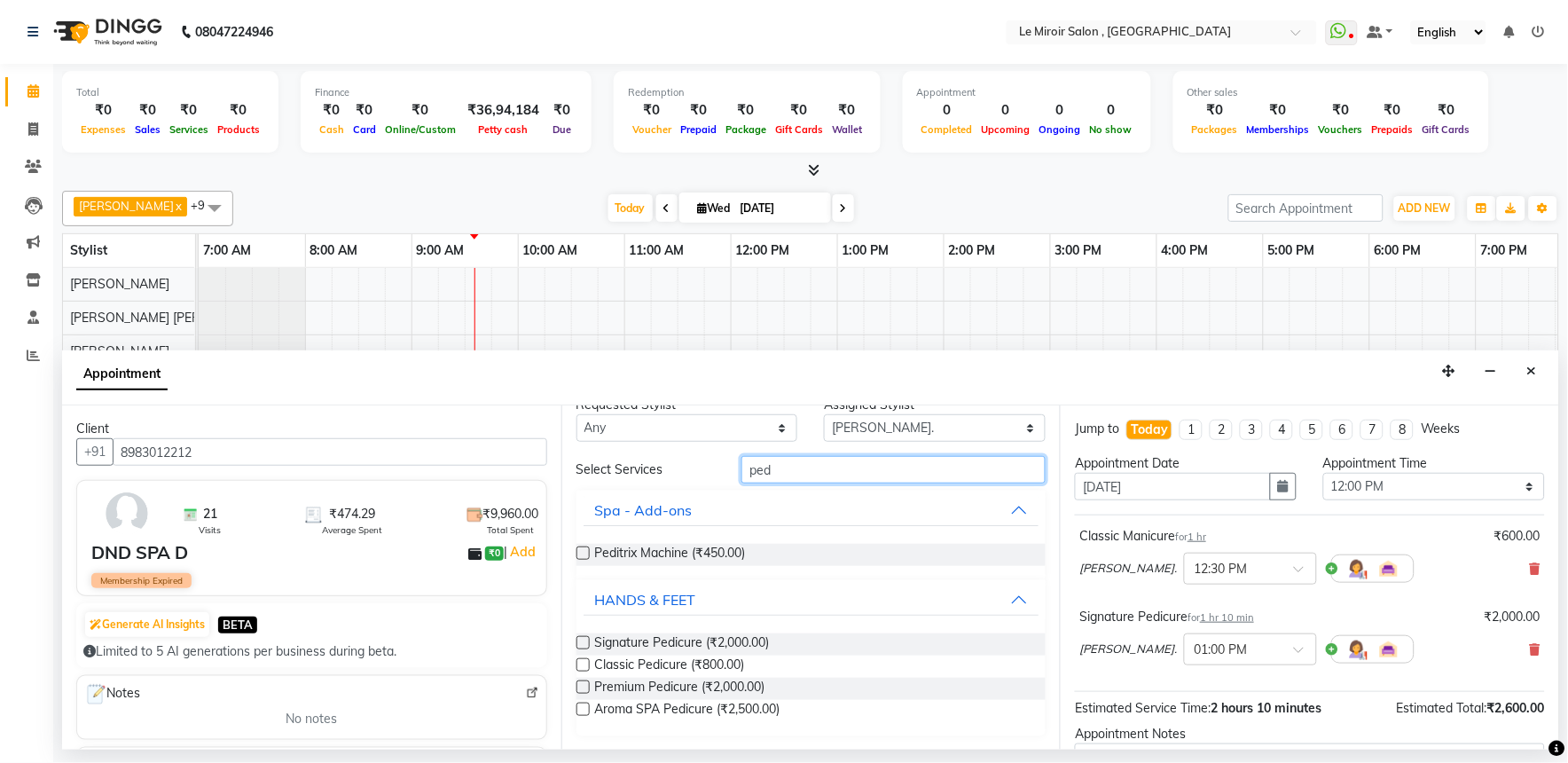
click at [882, 469] on input "ped" at bounding box center [894, 469] width 304 height 28
type input "p"
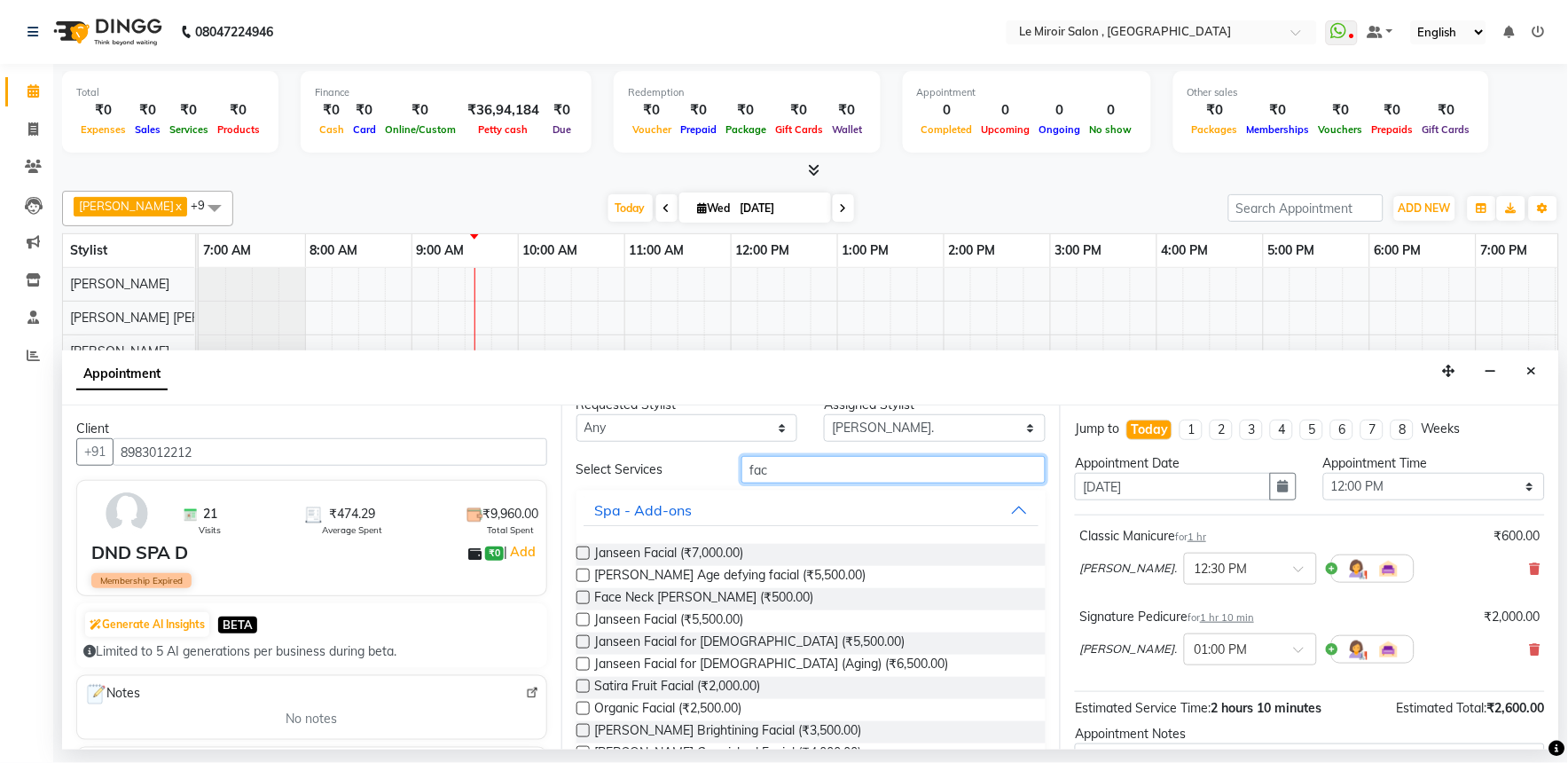
type input "fac"
click at [582, 550] on label at bounding box center [583, 554] width 13 height 13
click at [582, 550] on input "checkbox" at bounding box center [582, 555] width 11 height 11
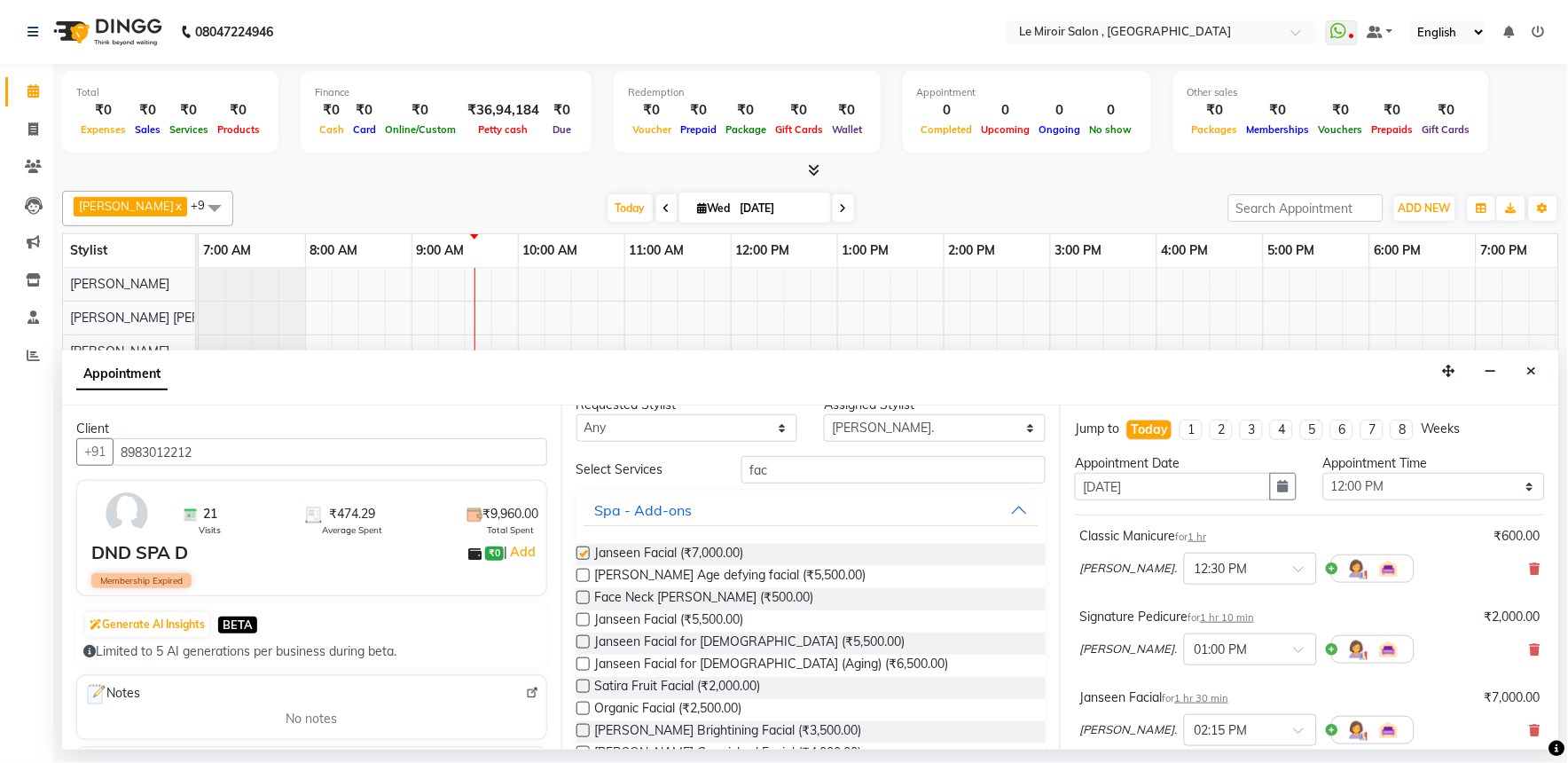
checkbox input "false"
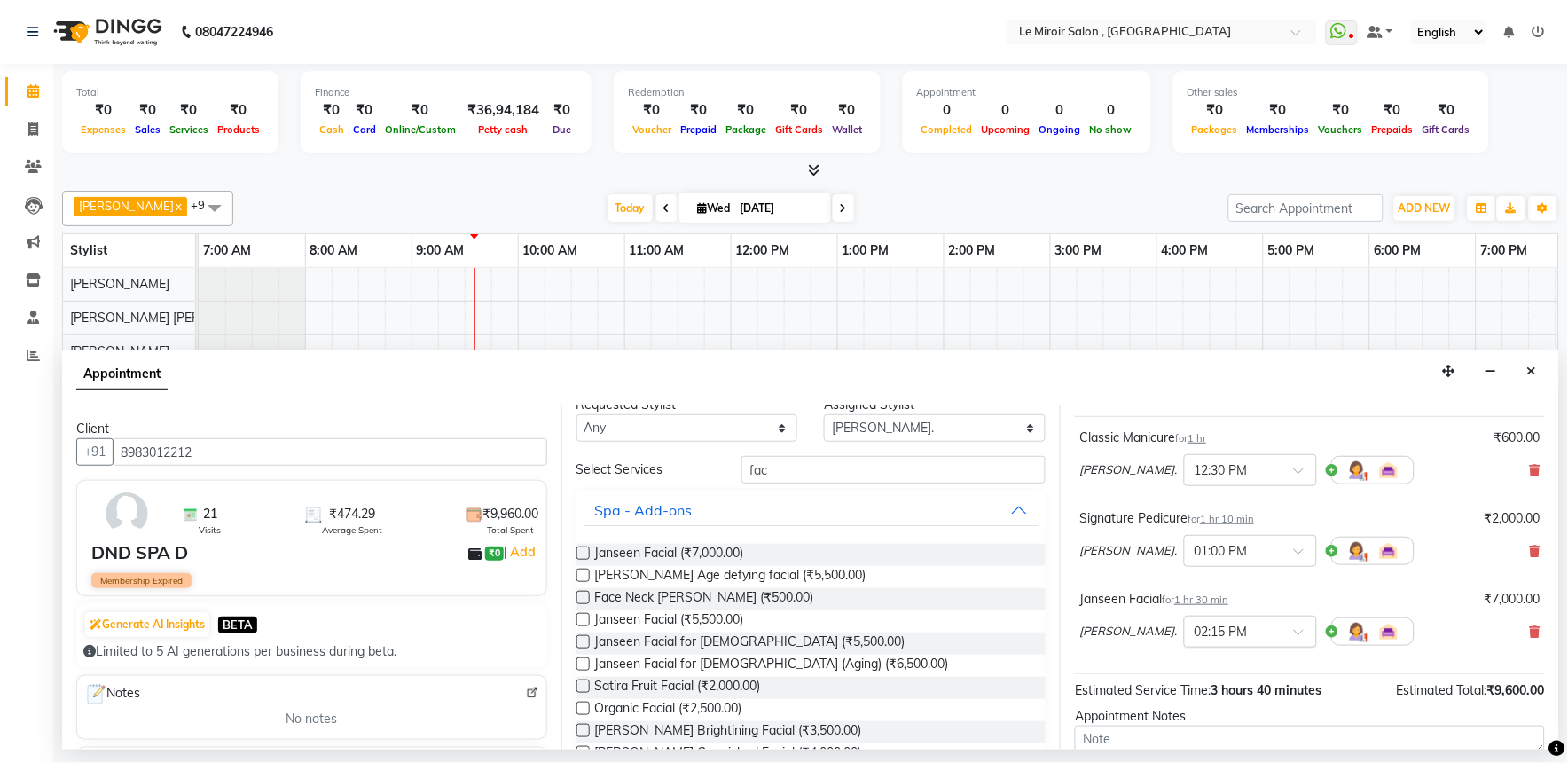
click at [1273, 632] on input "text" at bounding box center [1233, 630] width 78 height 18
click at [1258, 692] on div "12:15 PM" at bounding box center [1251, 698] width 131 height 33
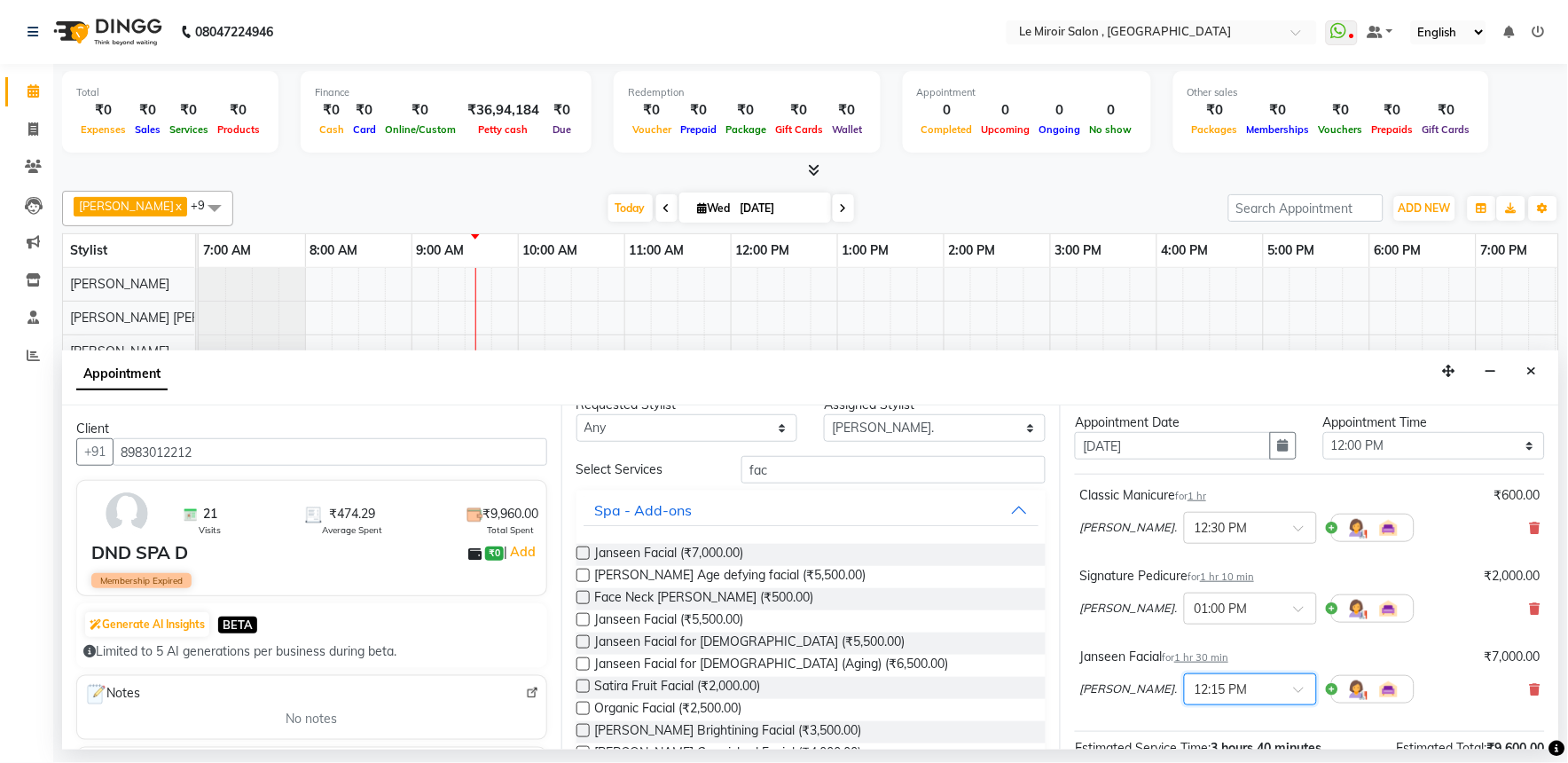
scroll to position [0, 0]
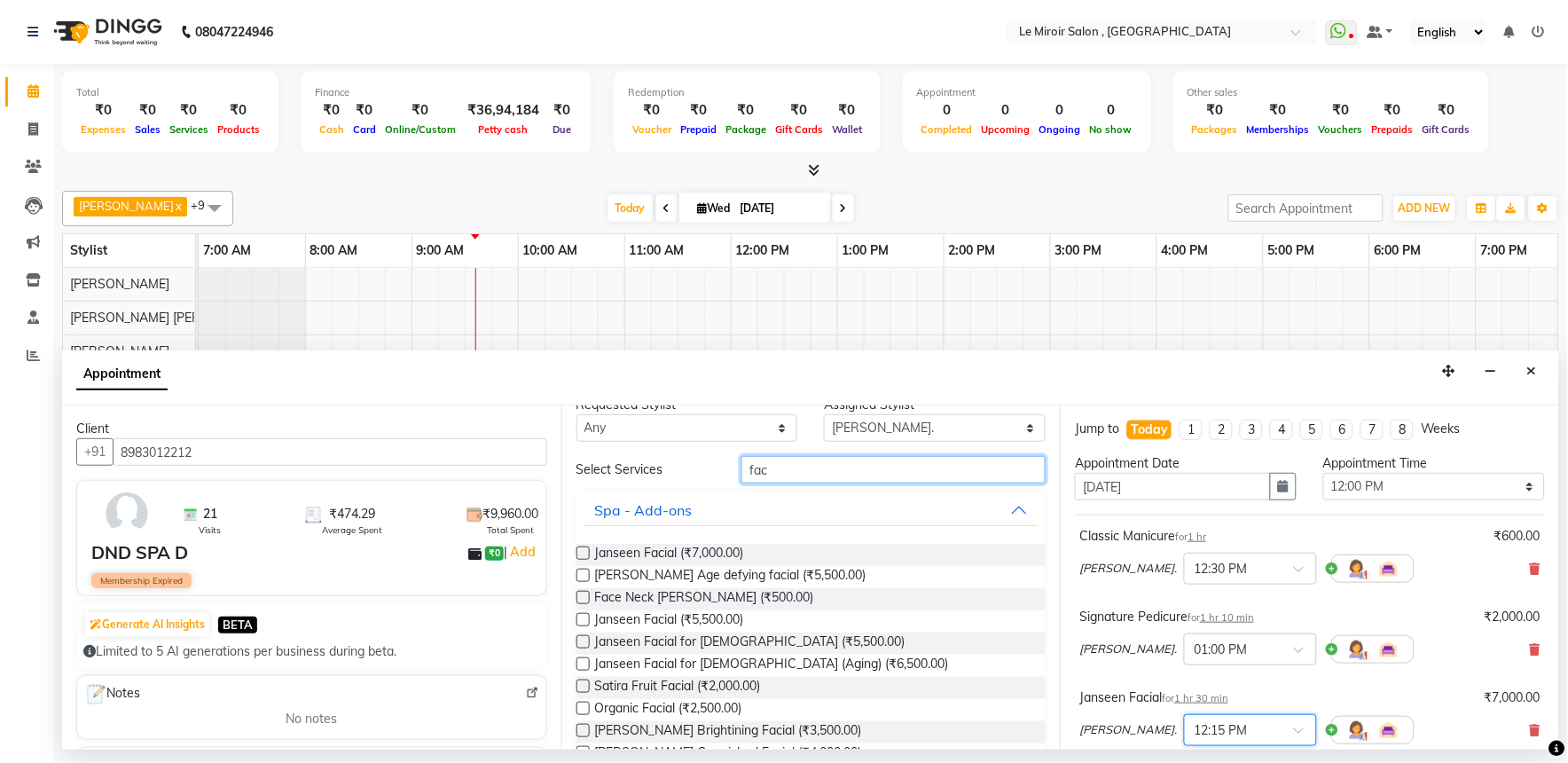
click at [935, 473] on input "fac" at bounding box center [894, 469] width 304 height 28
click at [969, 425] on select "Select [PERSON_NAME] [PERSON_NAME] [PERSON_NAME] [PERSON_NAME] [PERSON_NAME]. […" at bounding box center [935, 427] width 222 height 28
select select "24215"
click at [824, 437] on select "Select [PERSON_NAME] [PERSON_NAME] [PERSON_NAME] [PERSON_NAME] [PERSON_NAME]. […" at bounding box center [935, 427] width 222 height 28
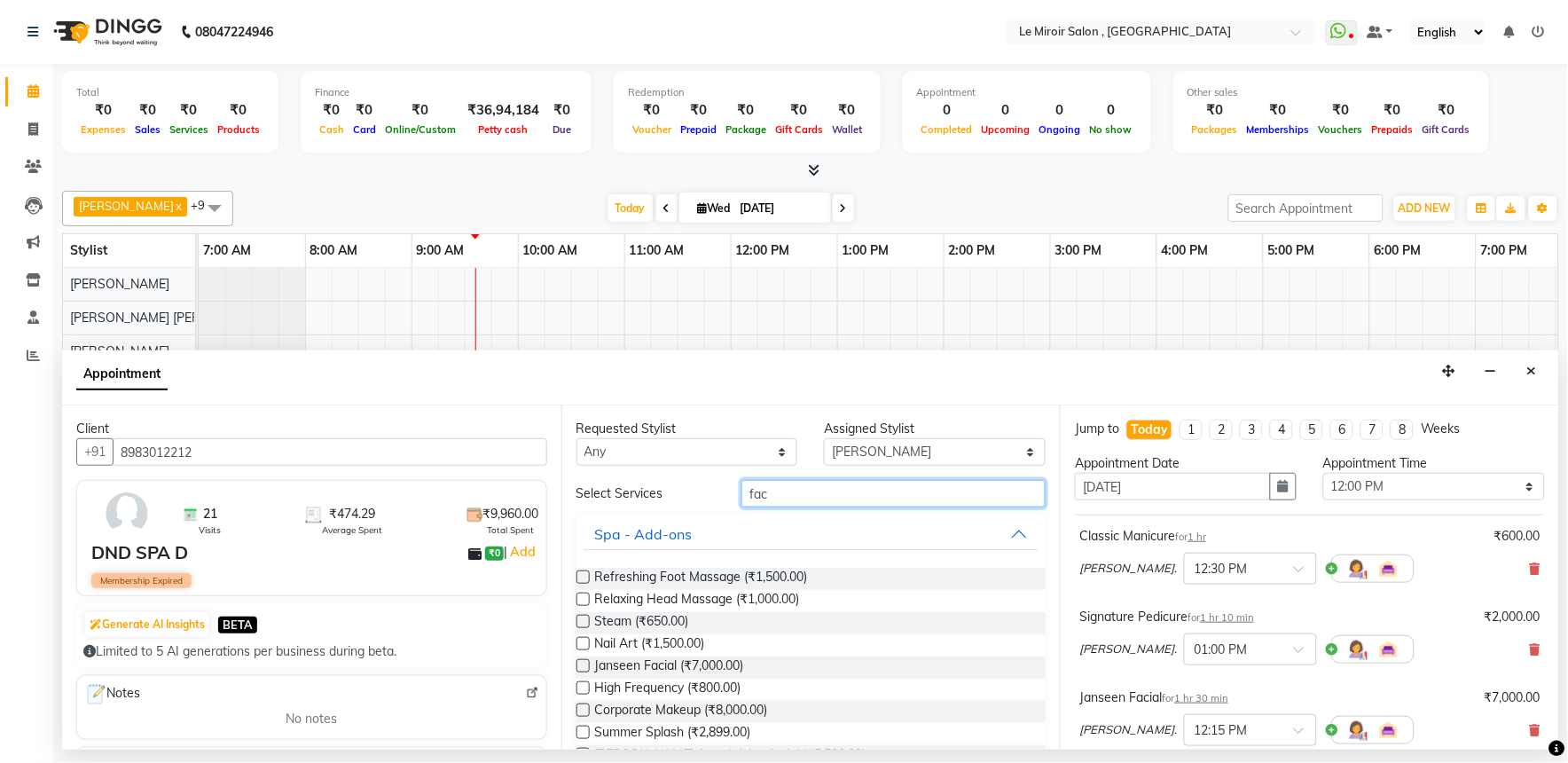
click at [919, 494] on input "fac" at bounding box center [894, 493] width 304 height 28
type input "f"
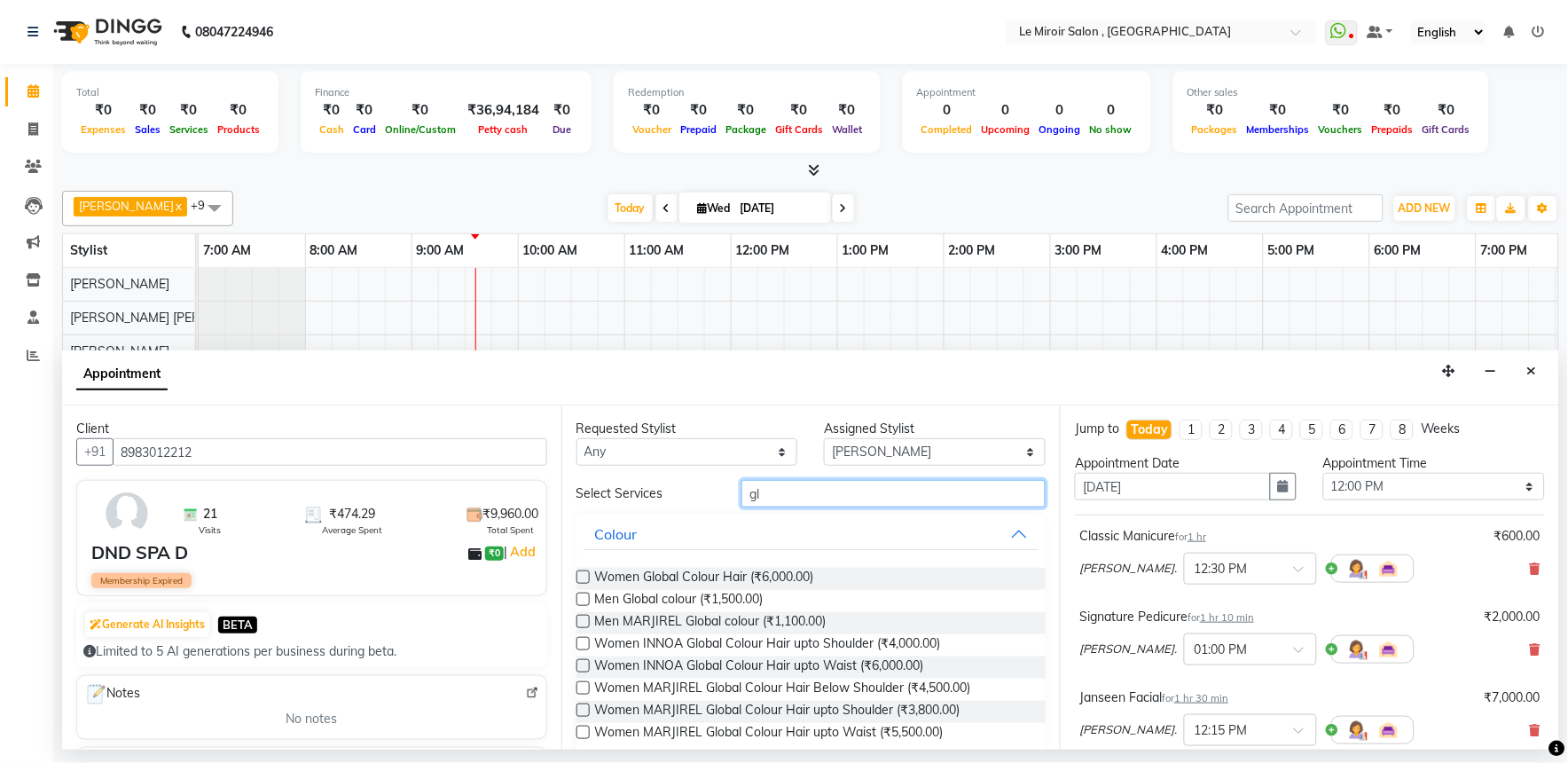
type input "gl"
click at [583, 578] on label at bounding box center [583, 578] width 13 height 13
click at [583, 578] on input "checkbox" at bounding box center [582, 578] width 11 height 11
checkbox input "false"
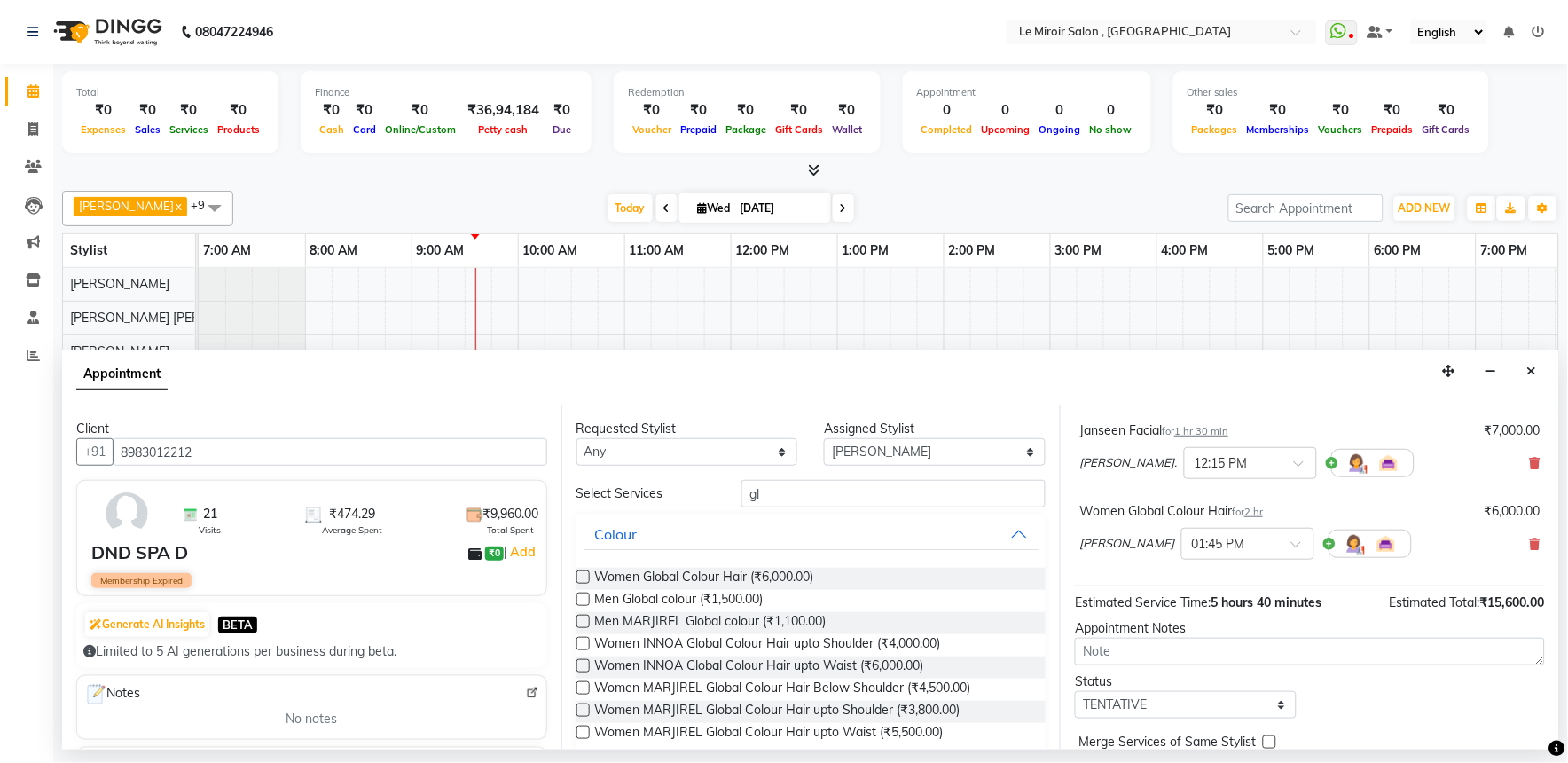
scroll to position [348, 0]
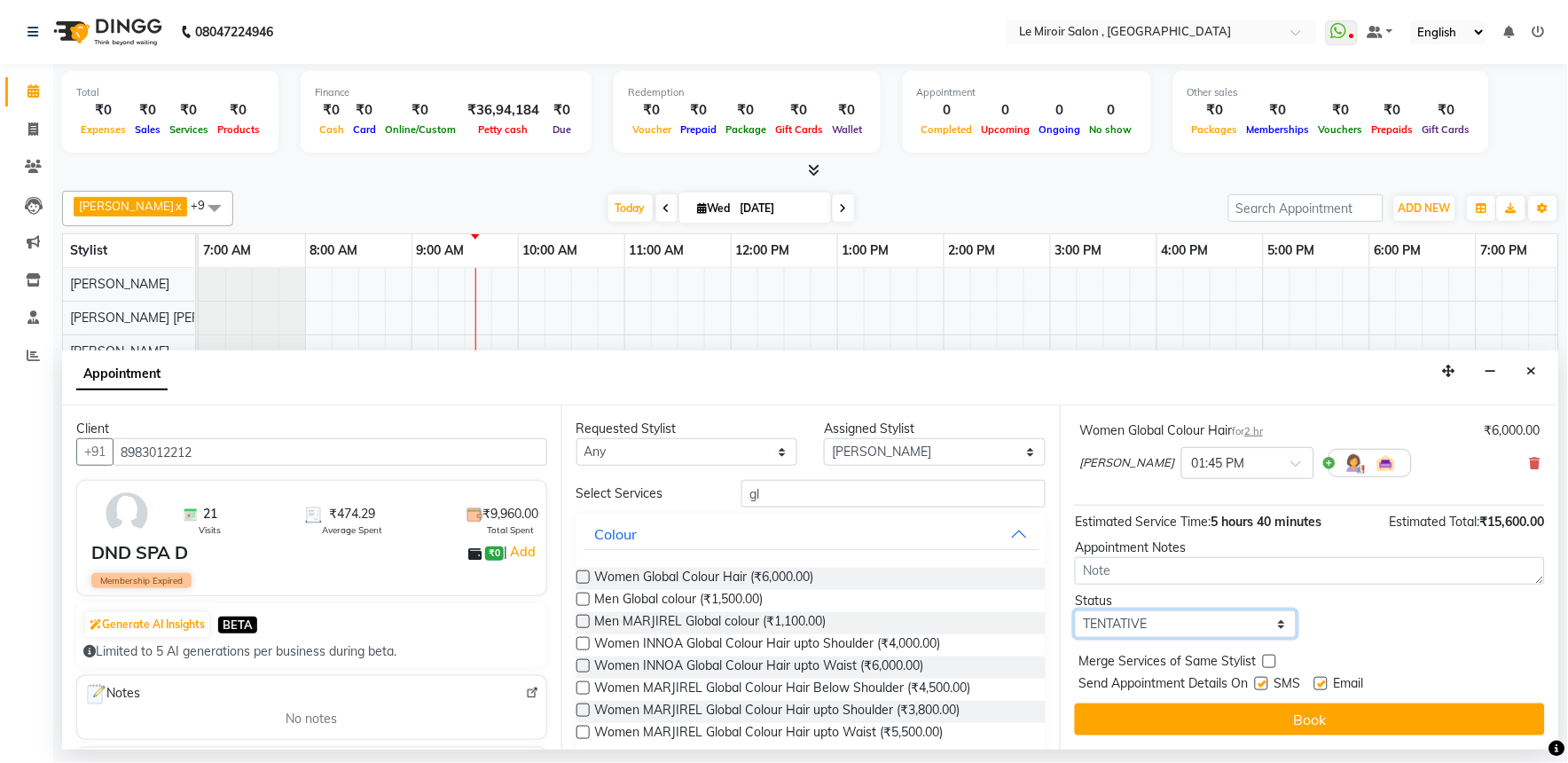
click at [1252, 614] on select "Select TENTATIVE CONFIRM CHECK-IN UPCOMING" at bounding box center [1187, 623] width 222 height 28
select select "confirm booking"
click at [1076, 610] on select "Select TENTATIVE CONFIRM CHECK-IN UPCOMING" at bounding box center [1187, 623] width 222 height 28
click at [1269, 682] on label at bounding box center [1262, 684] width 13 height 13
click at [1267, 682] on input "checkbox" at bounding box center [1261, 686] width 11 height 11
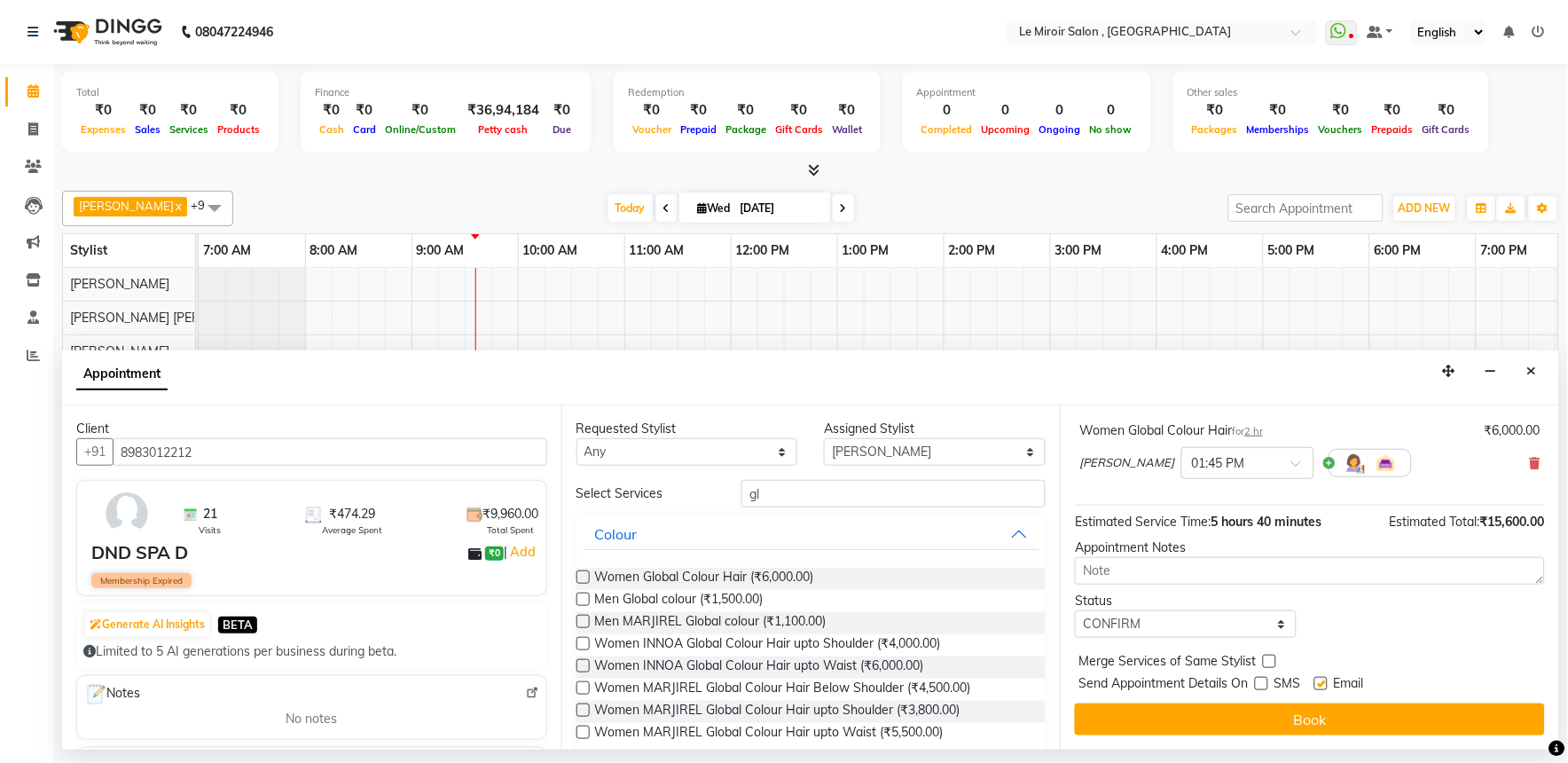
click at [1258, 687] on label at bounding box center [1262, 684] width 13 height 13
click at [1258, 687] on input "checkbox" at bounding box center [1261, 686] width 11 height 11
checkbox input "true"
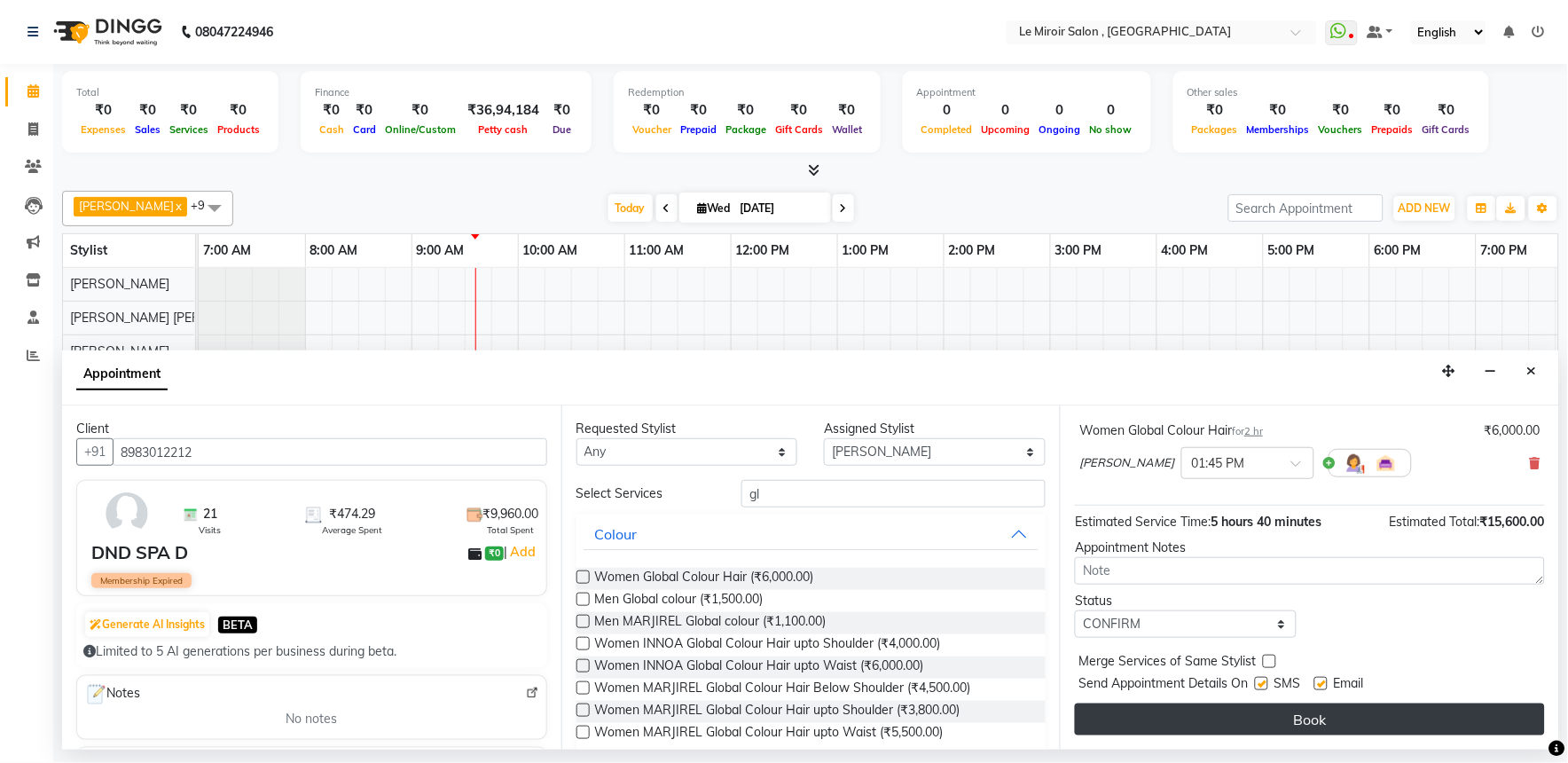
click at [1275, 717] on button "Book" at bounding box center [1311, 719] width 470 height 32
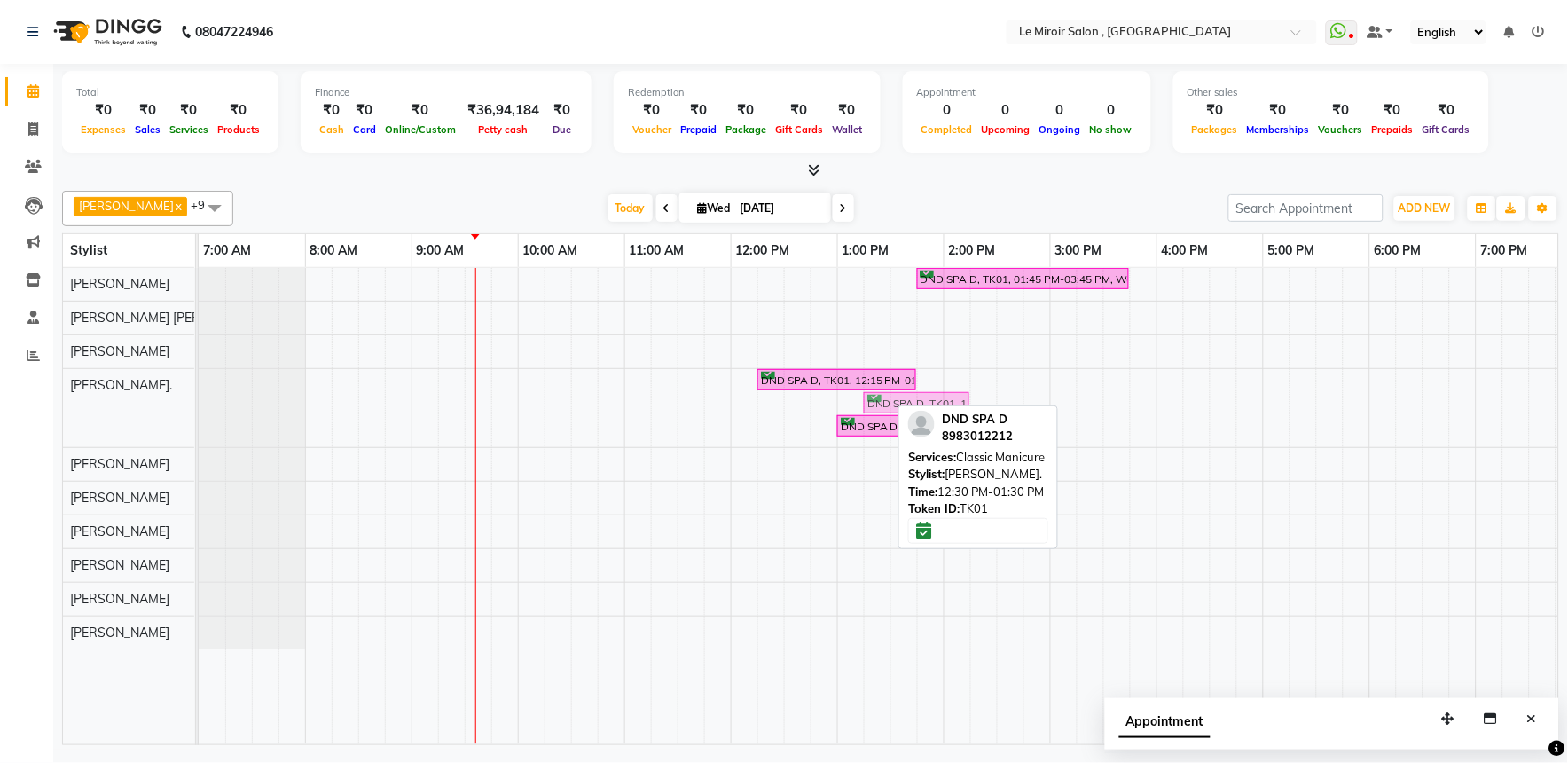
drag, startPoint x: 866, startPoint y: 406, endPoint x: 949, endPoint y: 411, distance: 83.2
click at [949, 411] on div "[PERSON_NAME] x [PERSON_NAME]. x [PERSON_NAME] x [PERSON_NAME] x [PERSON_NAME] …" at bounding box center [811, 464] width 1497 height 561
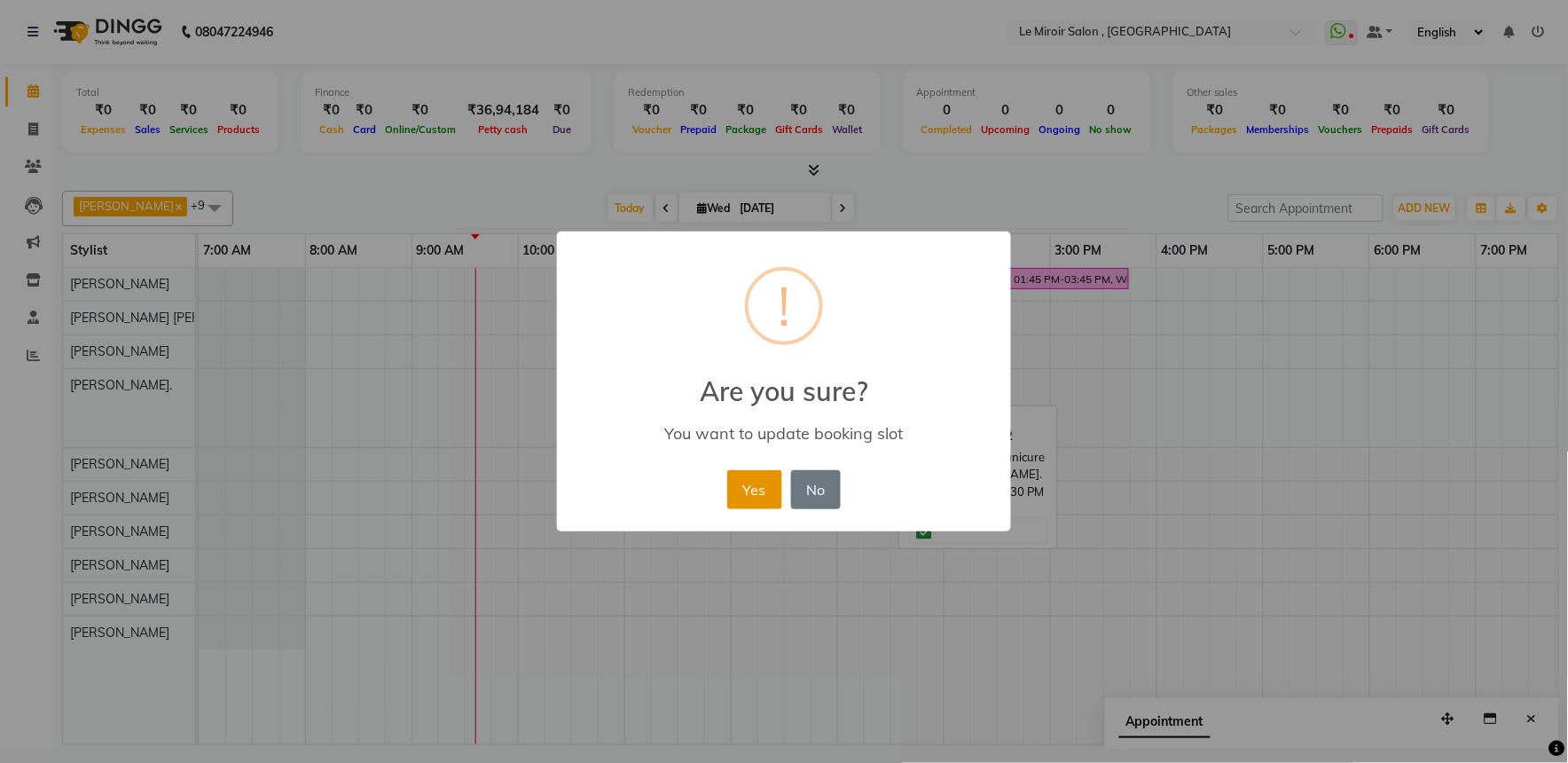
click at [745, 495] on button "Yes" at bounding box center [754, 490] width 54 height 39
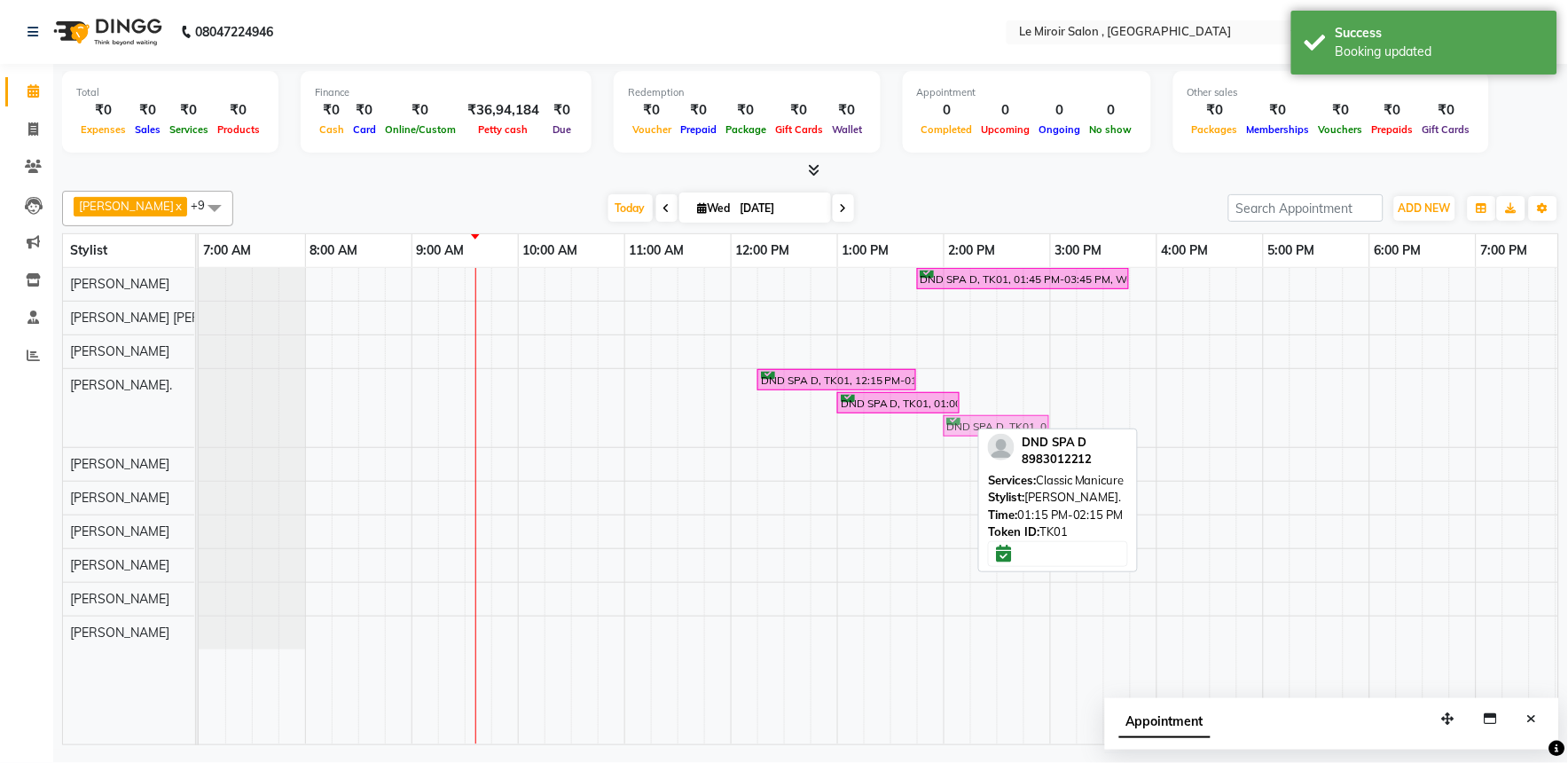
drag, startPoint x: 890, startPoint y: 429, endPoint x: 973, endPoint y: 430, distance: 83.0
click at [199, 430] on div "DND SPA D, TK01, 12:15 PM-01:45 PM, Janseen Facial DND SPA D, TK01, 01:00 PM-02…" at bounding box center [199, 408] width 0 height 78
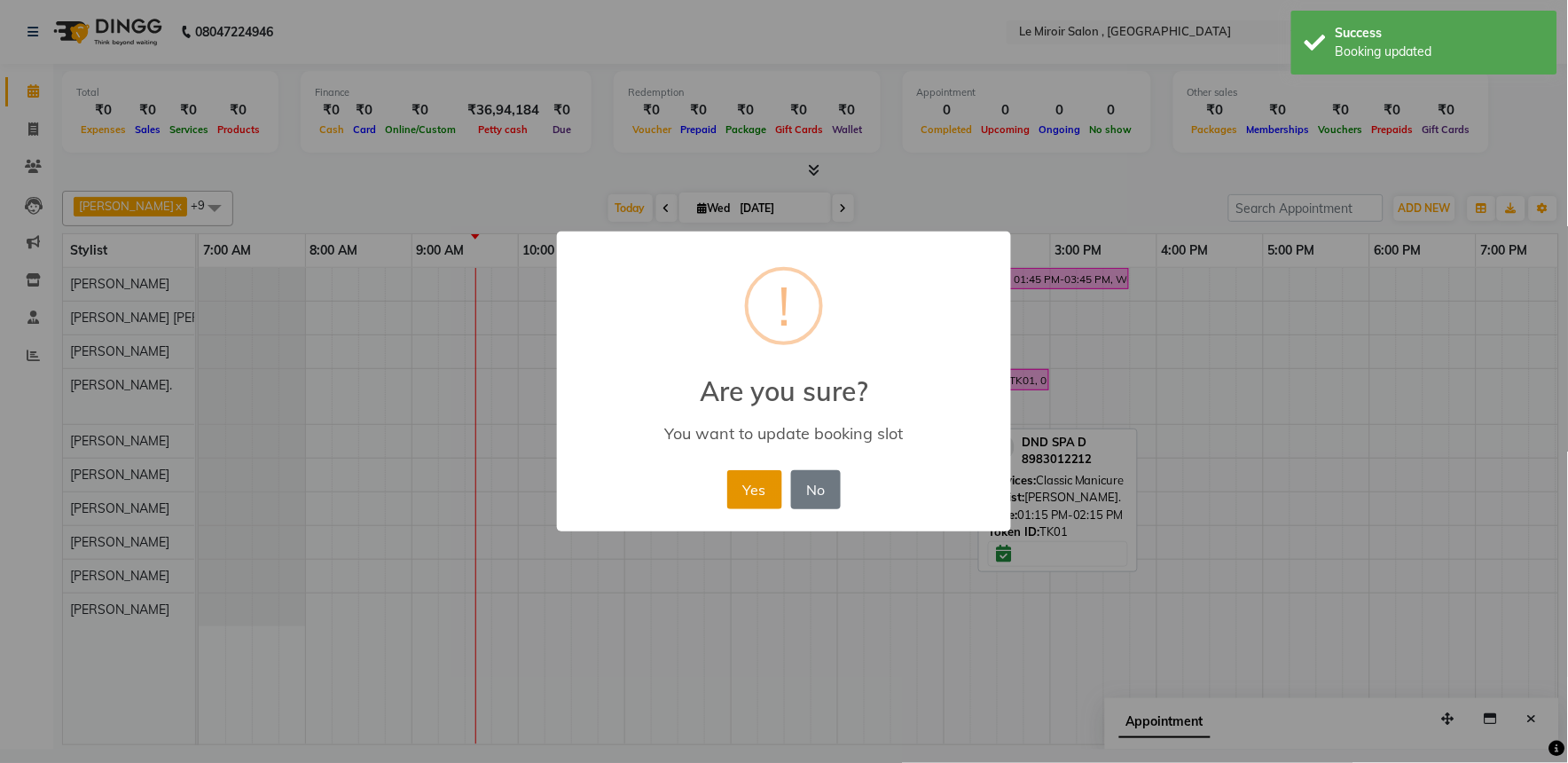
click at [760, 490] on button "Yes" at bounding box center [754, 490] width 54 height 39
